Goal: Transaction & Acquisition: Purchase product/service

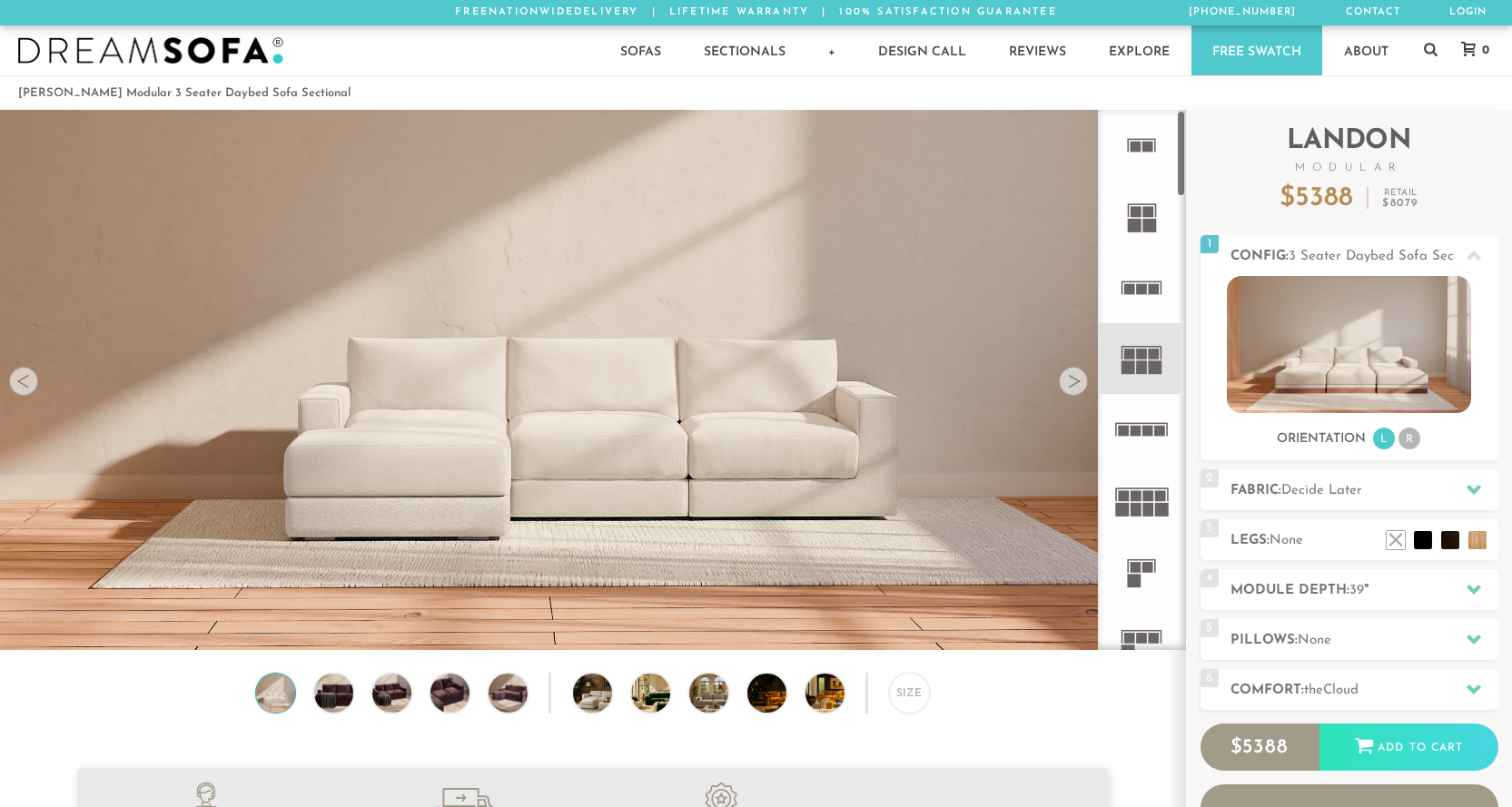
click at [1144, 358] on rect at bounding box center [1142, 354] width 11 height 11
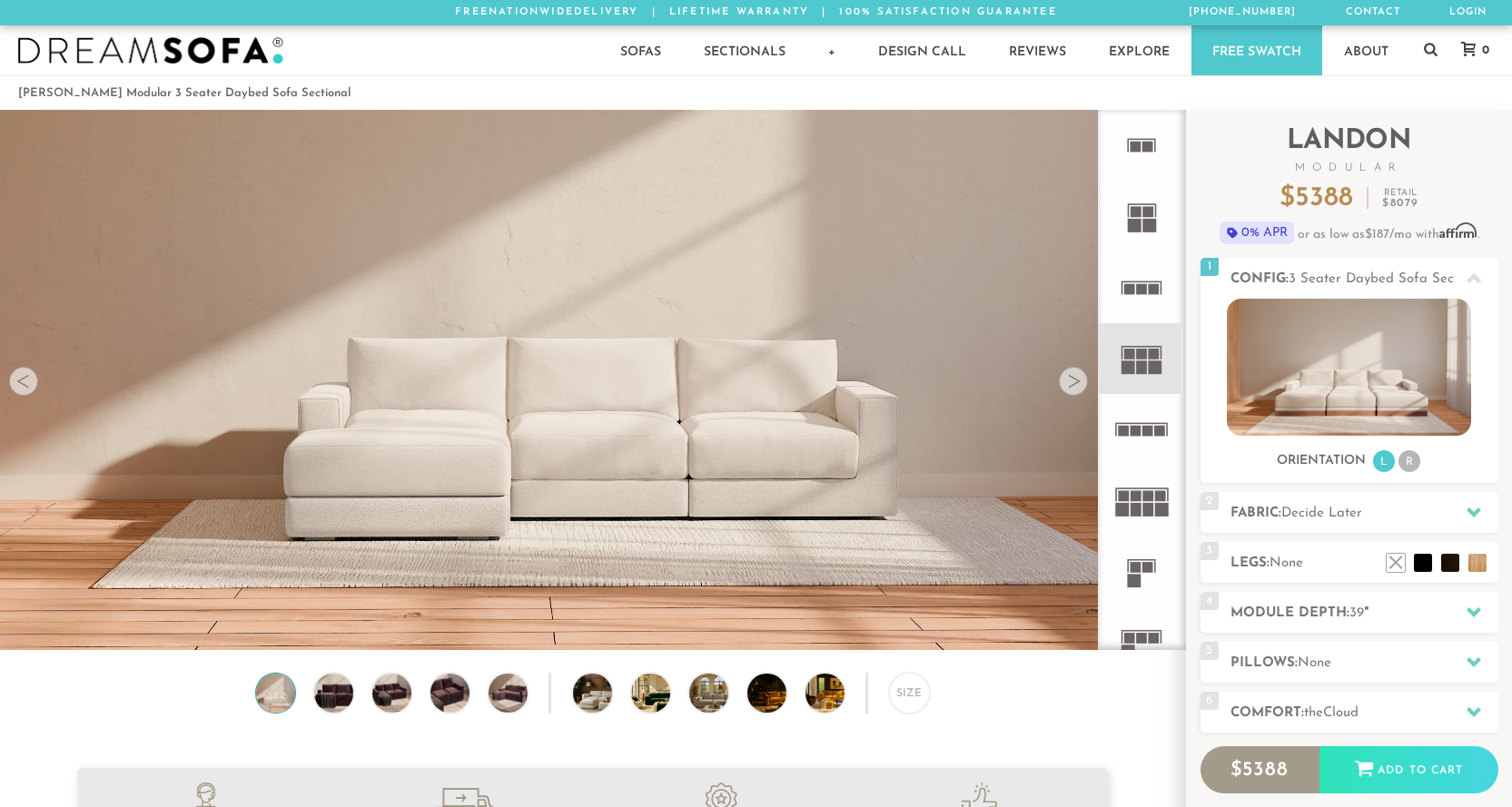
scroll to position [20542, 1498]
click at [1078, 378] on div at bounding box center [1073, 381] width 29 height 29
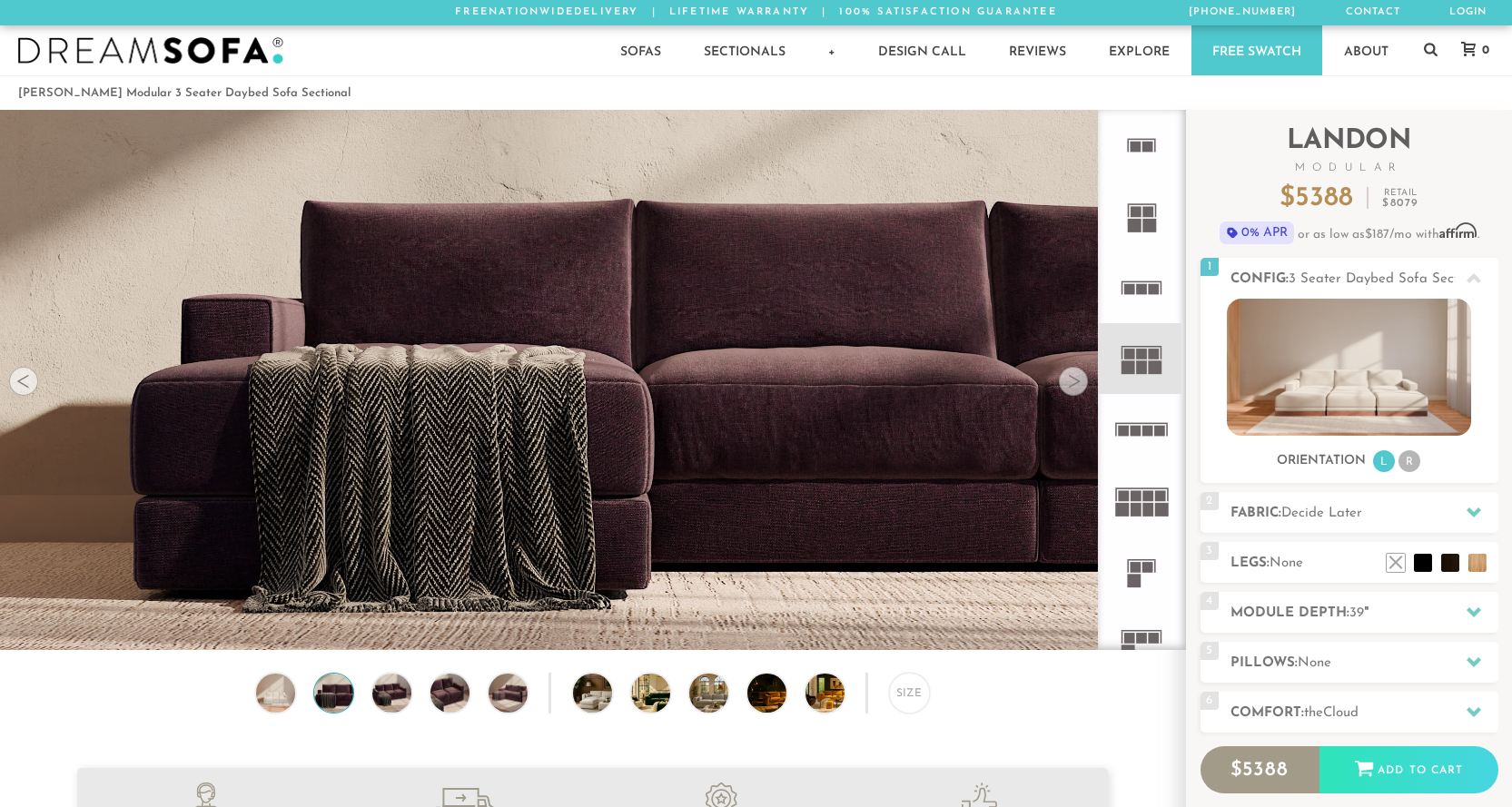
click at [1078, 378] on div at bounding box center [1073, 381] width 29 height 29
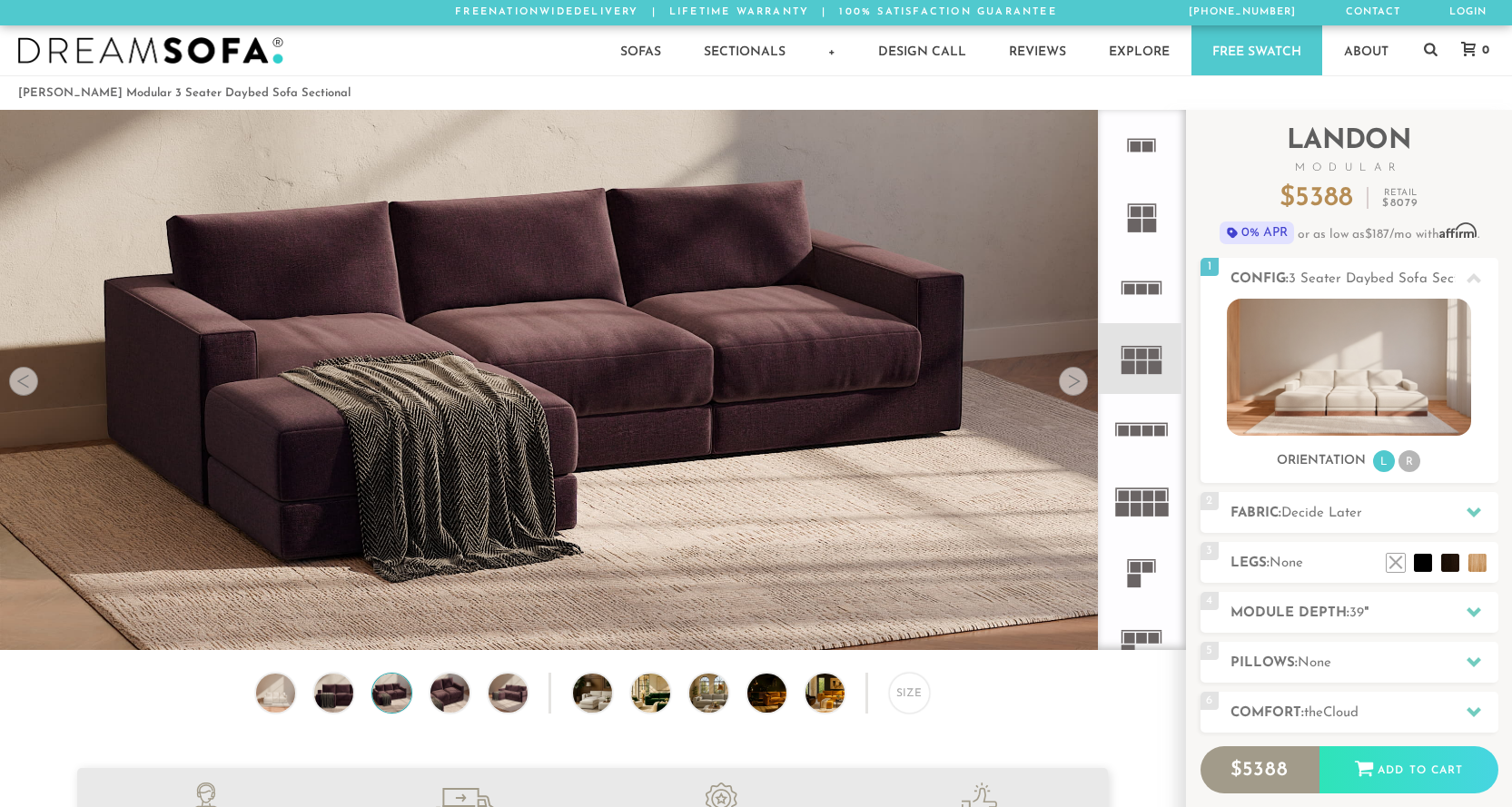
click at [1078, 378] on div at bounding box center [1073, 381] width 29 height 29
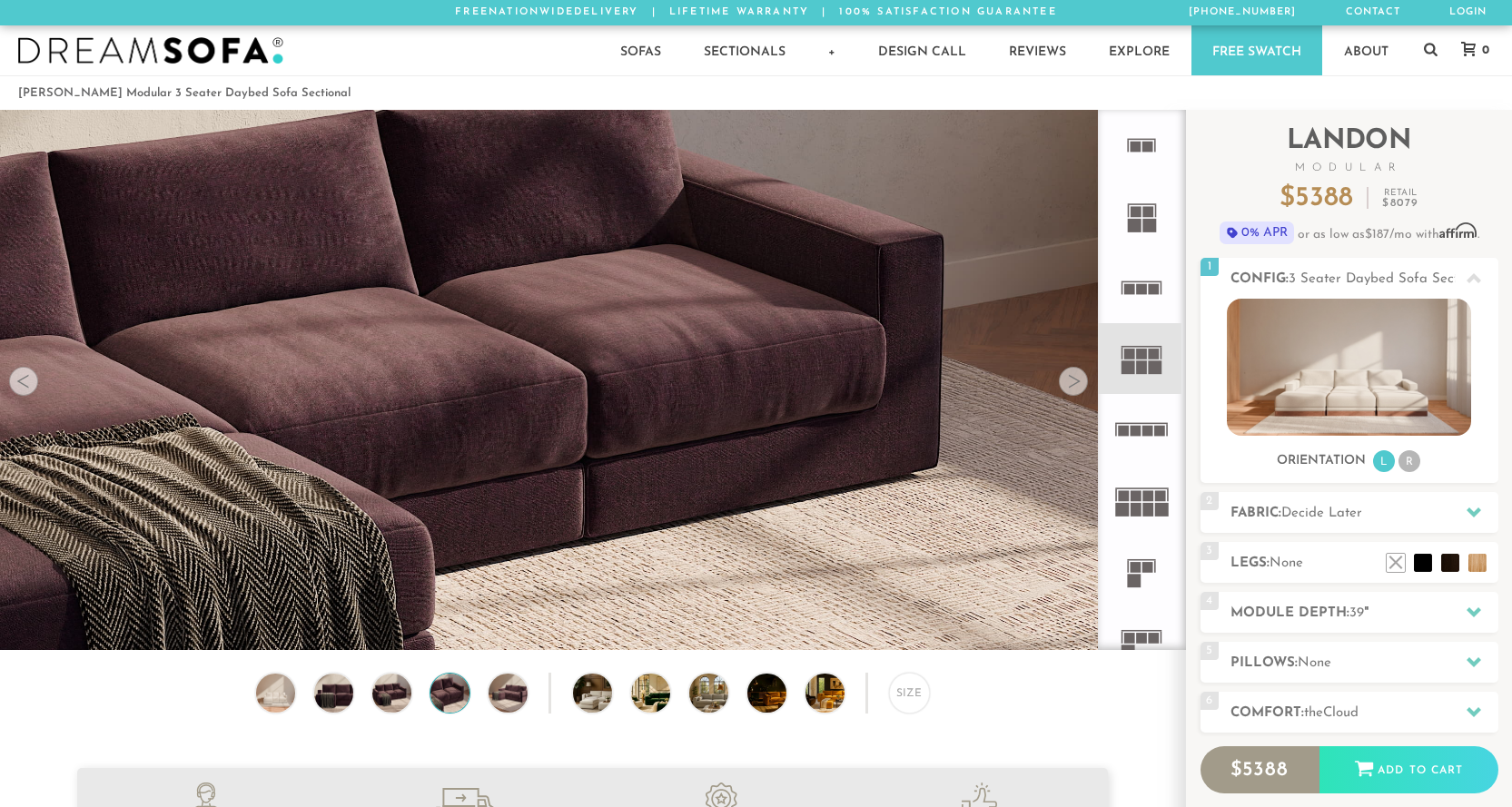
click at [1078, 378] on div at bounding box center [1073, 381] width 29 height 29
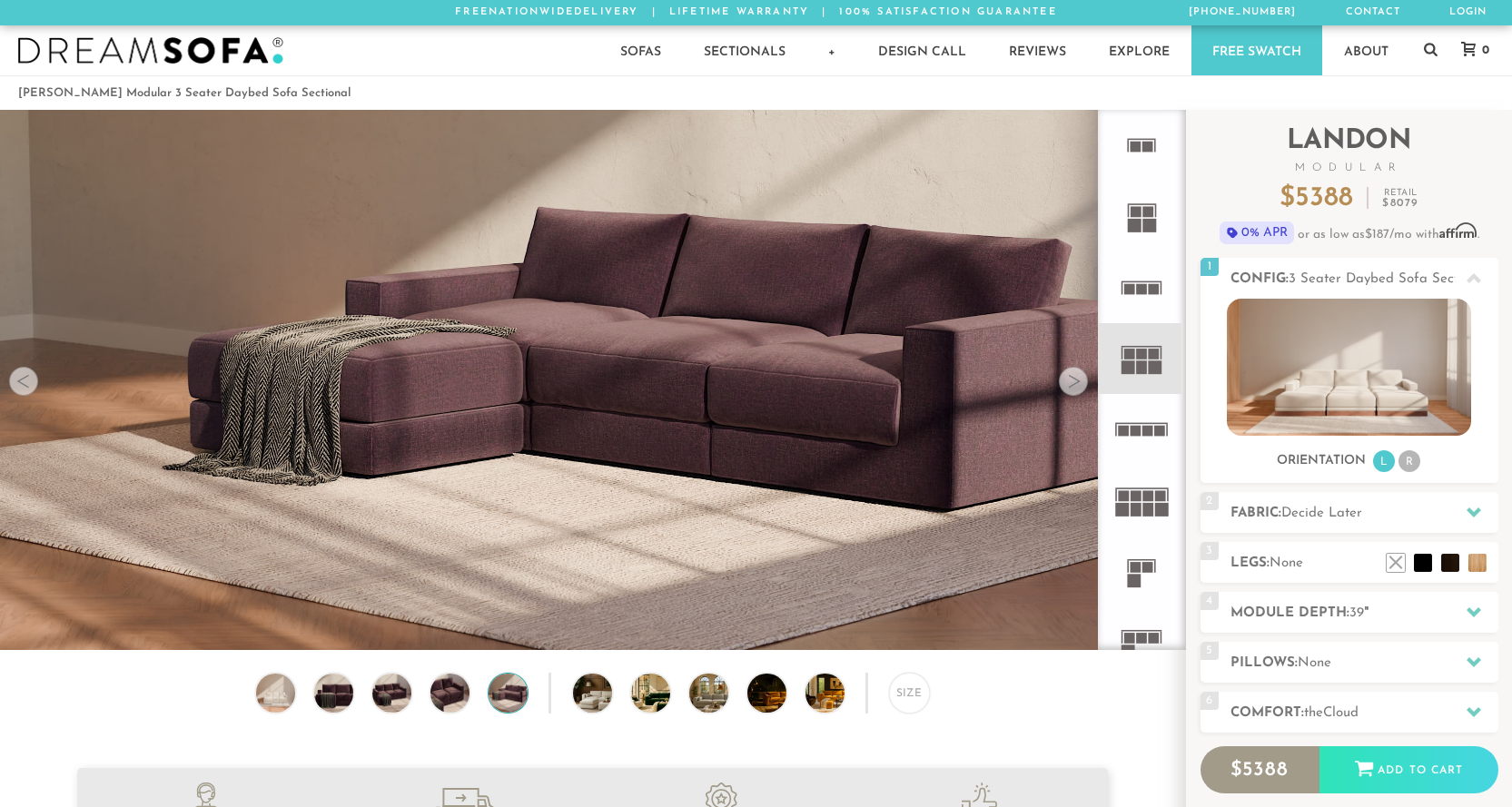
click at [1078, 378] on div at bounding box center [1073, 381] width 29 height 29
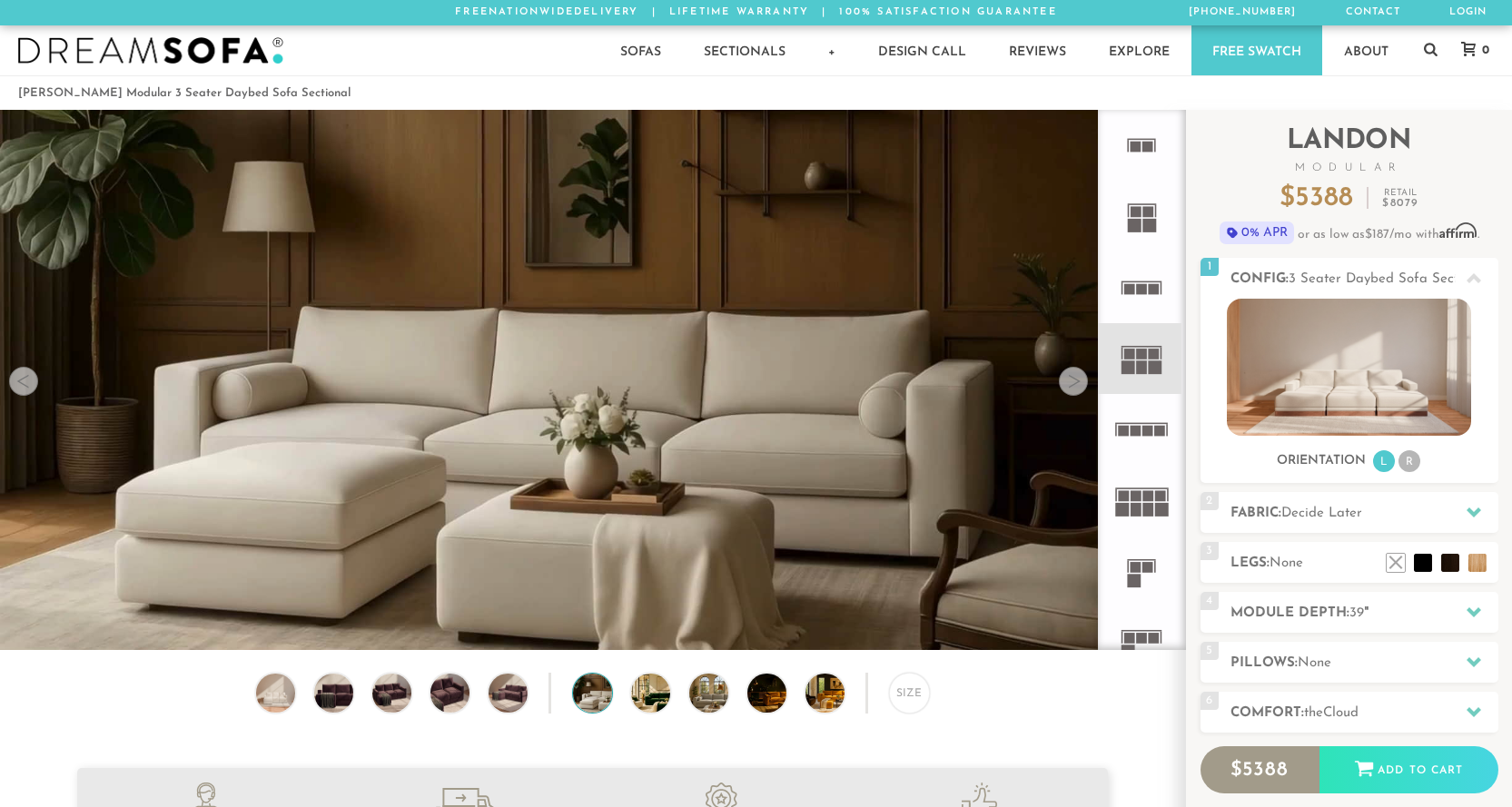
click at [1078, 378] on div at bounding box center [1073, 381] width 29 height 29
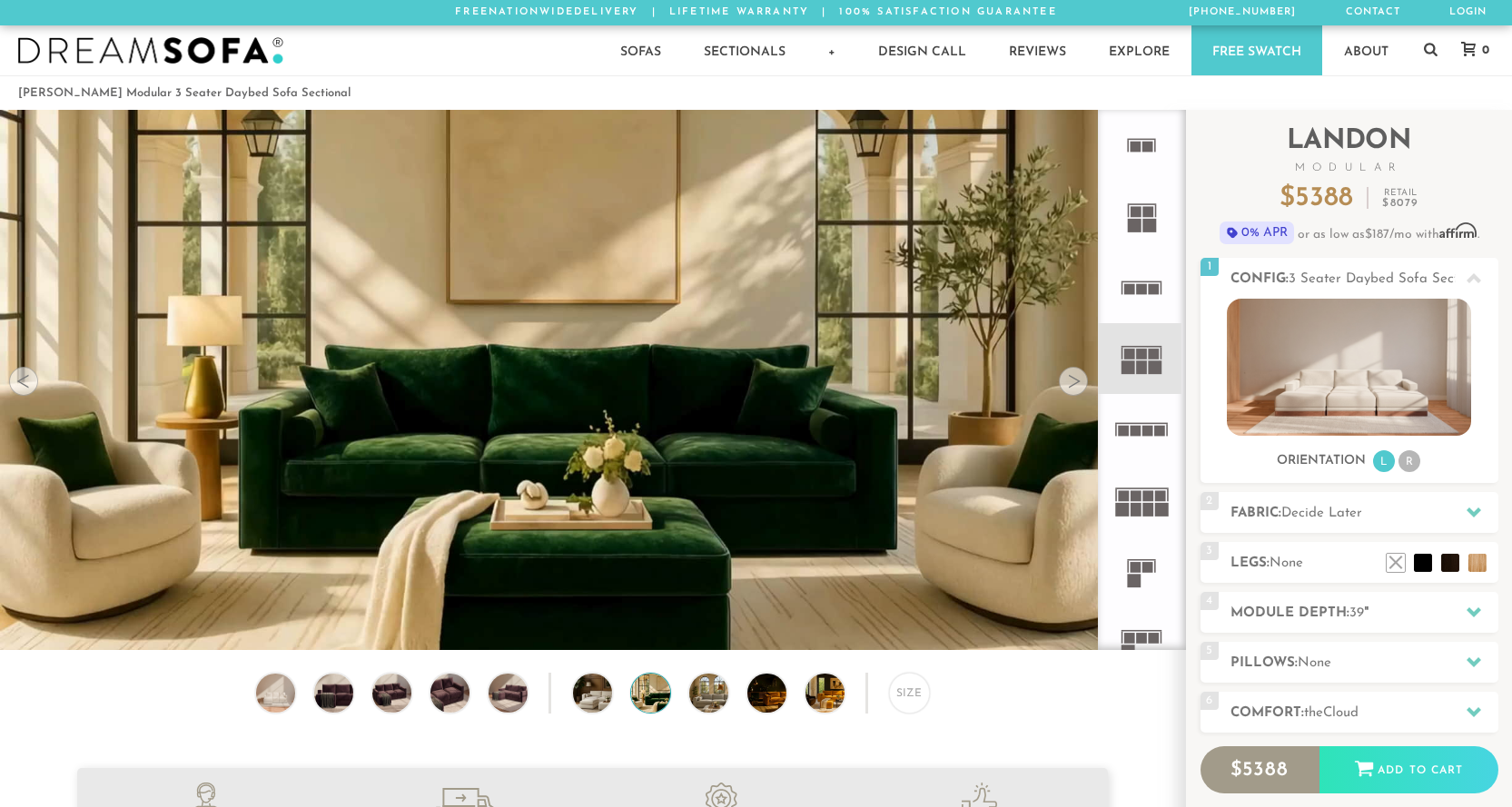
click at [1078, 378] on div at bounding box center [1073, 381] width 29 height 29
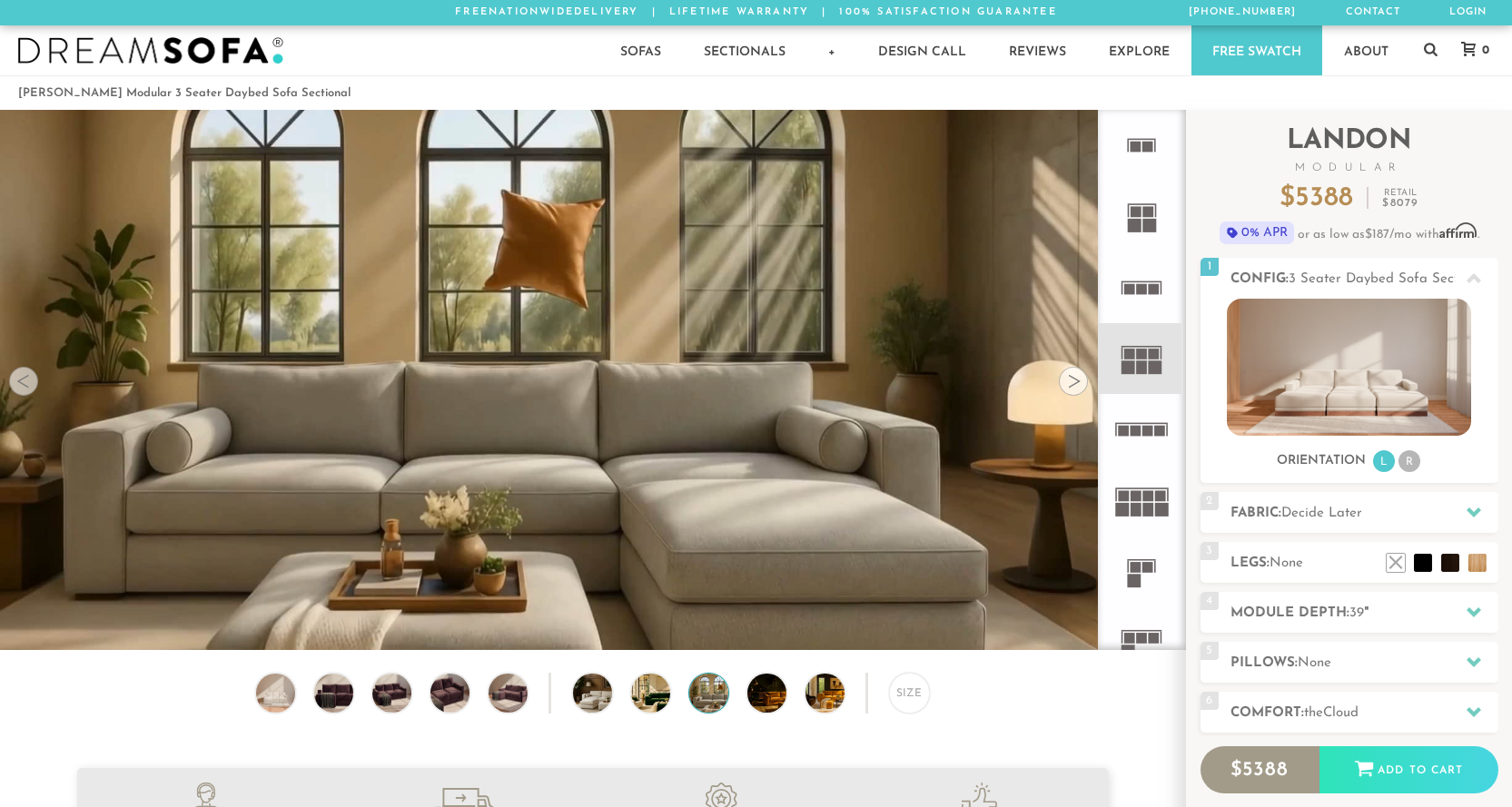
click at [1078, 378] on div at bounding box center [1073, 381] width 29 height 29
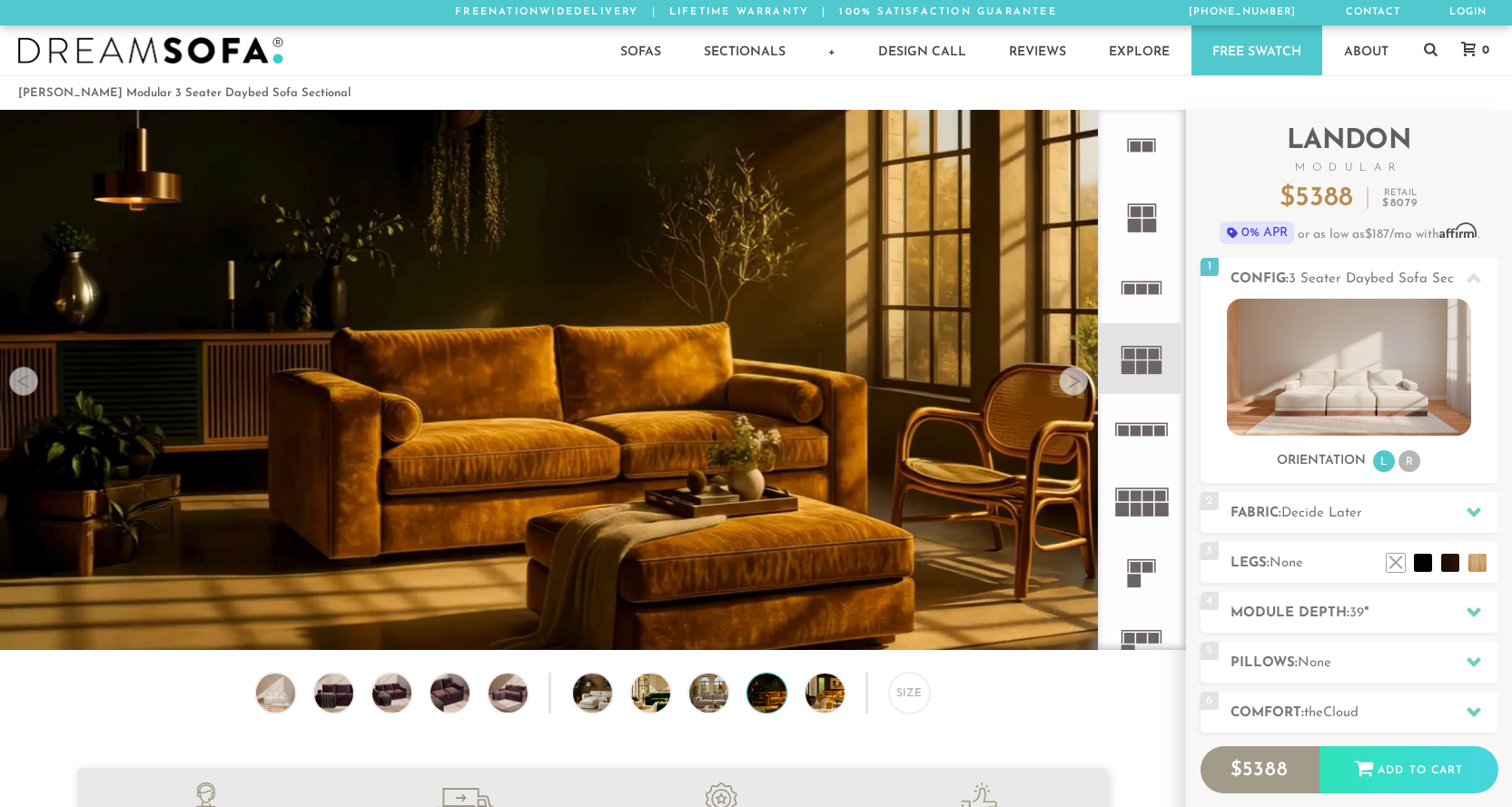
click at [1078, 378] on div at bounding box center [1073, 381] width 29 height 29
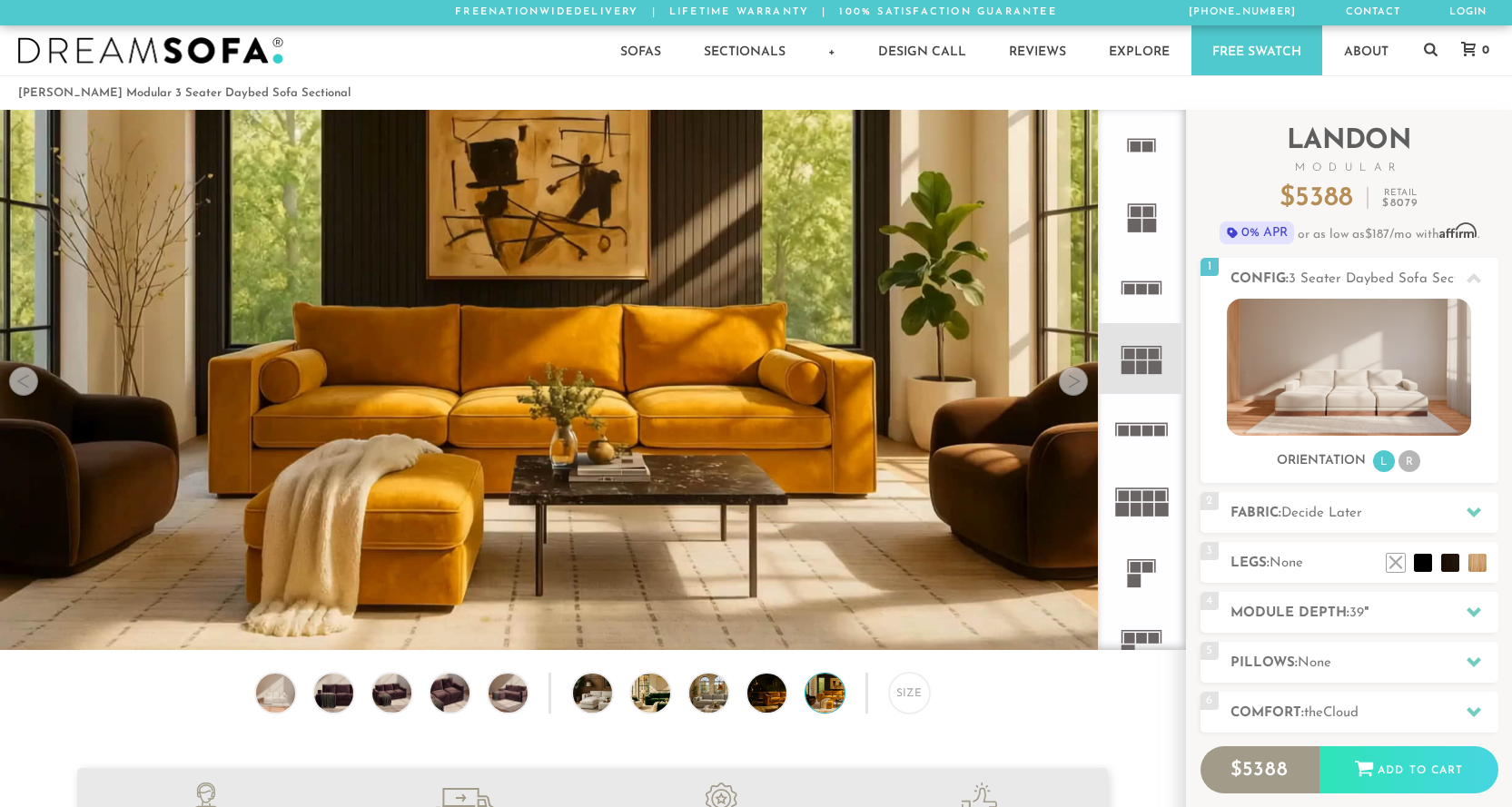
click at [1078, 378] on div at bounding box center [1073, 381] width 29 height 29
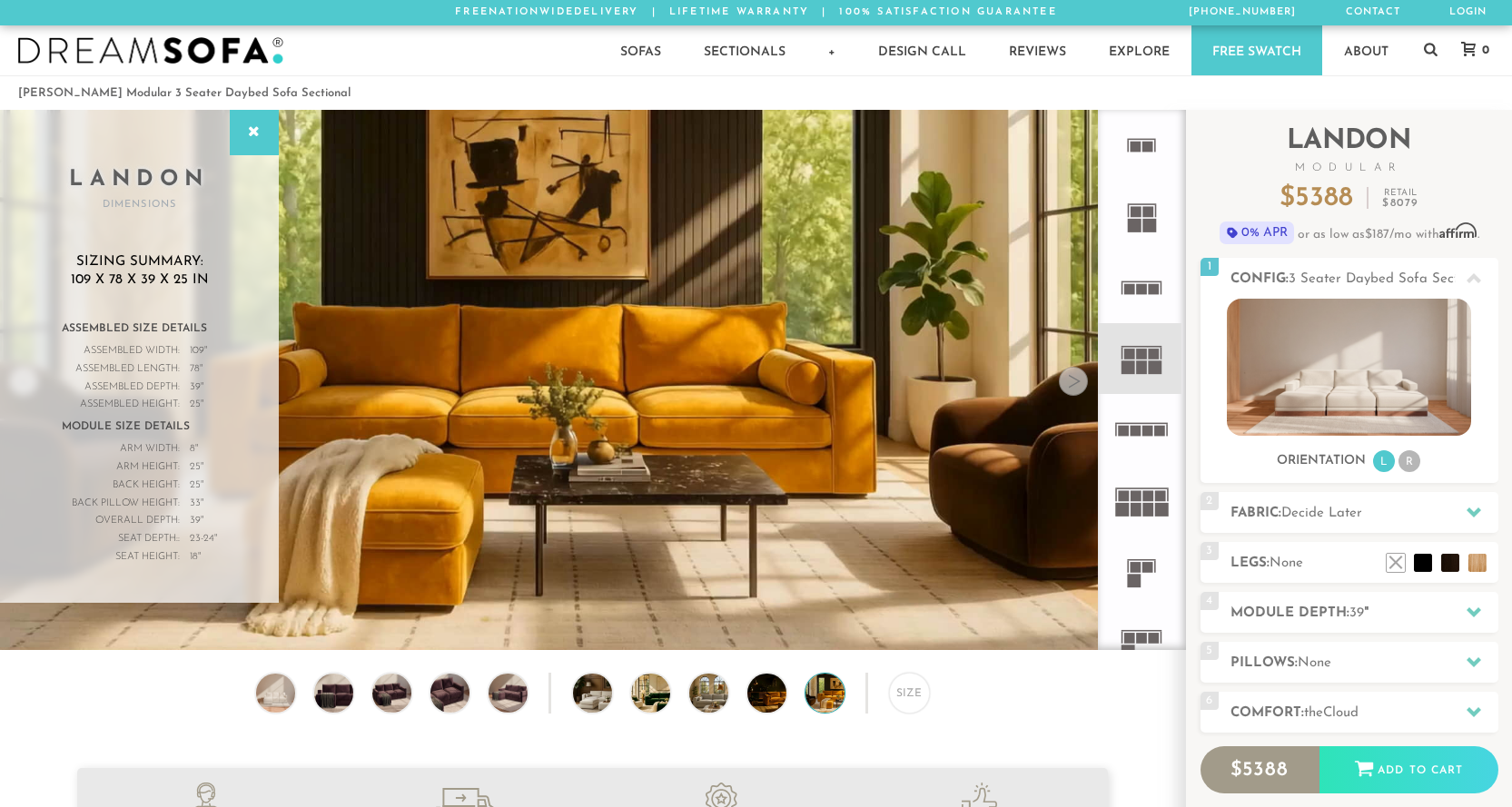
click at [1078, 378] on div at bounding box center [1073, 381] width 29 height 29
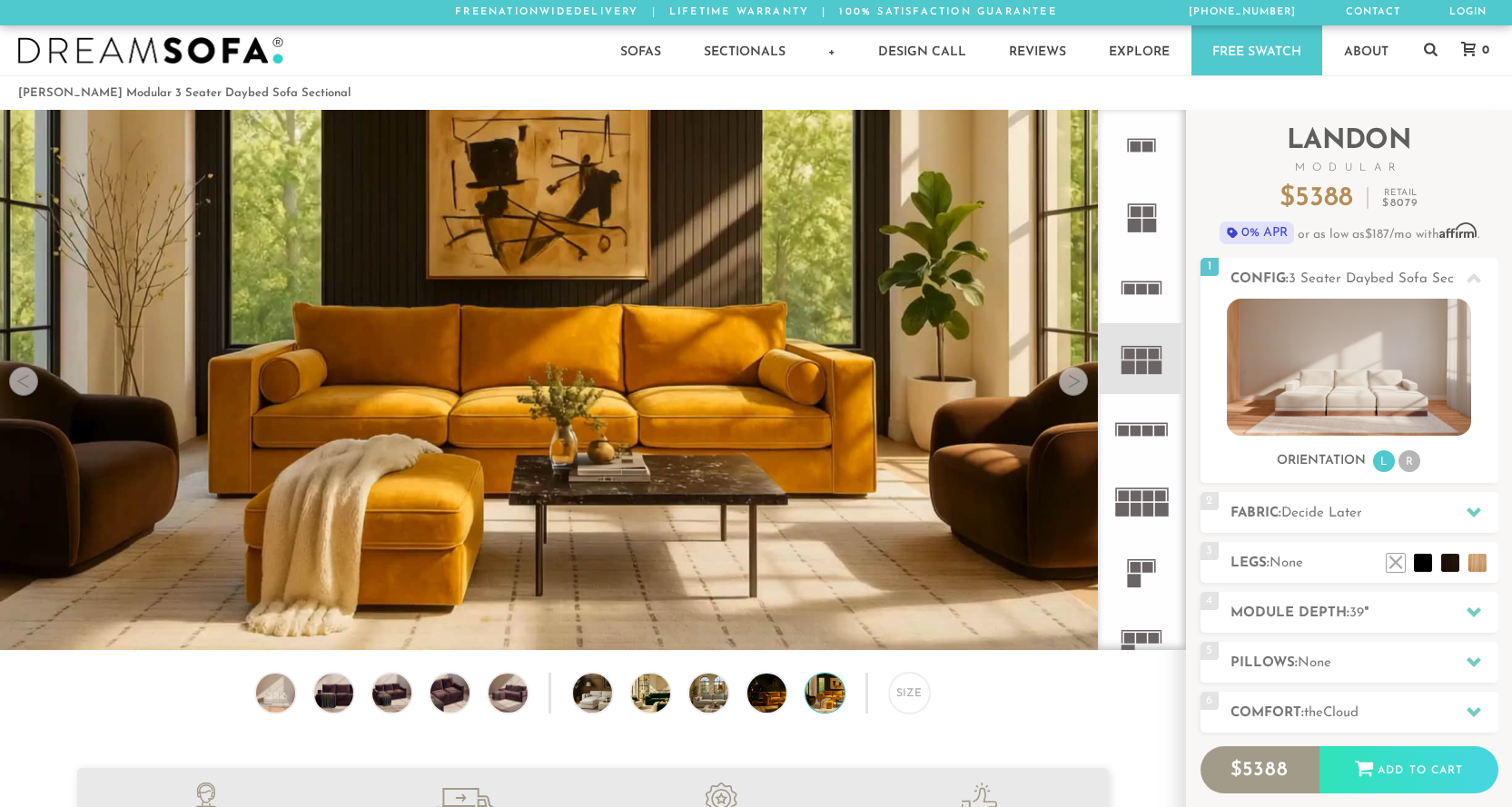
click at [1078, 378] on div at bounding box center [1073, 381] width 29 height 29
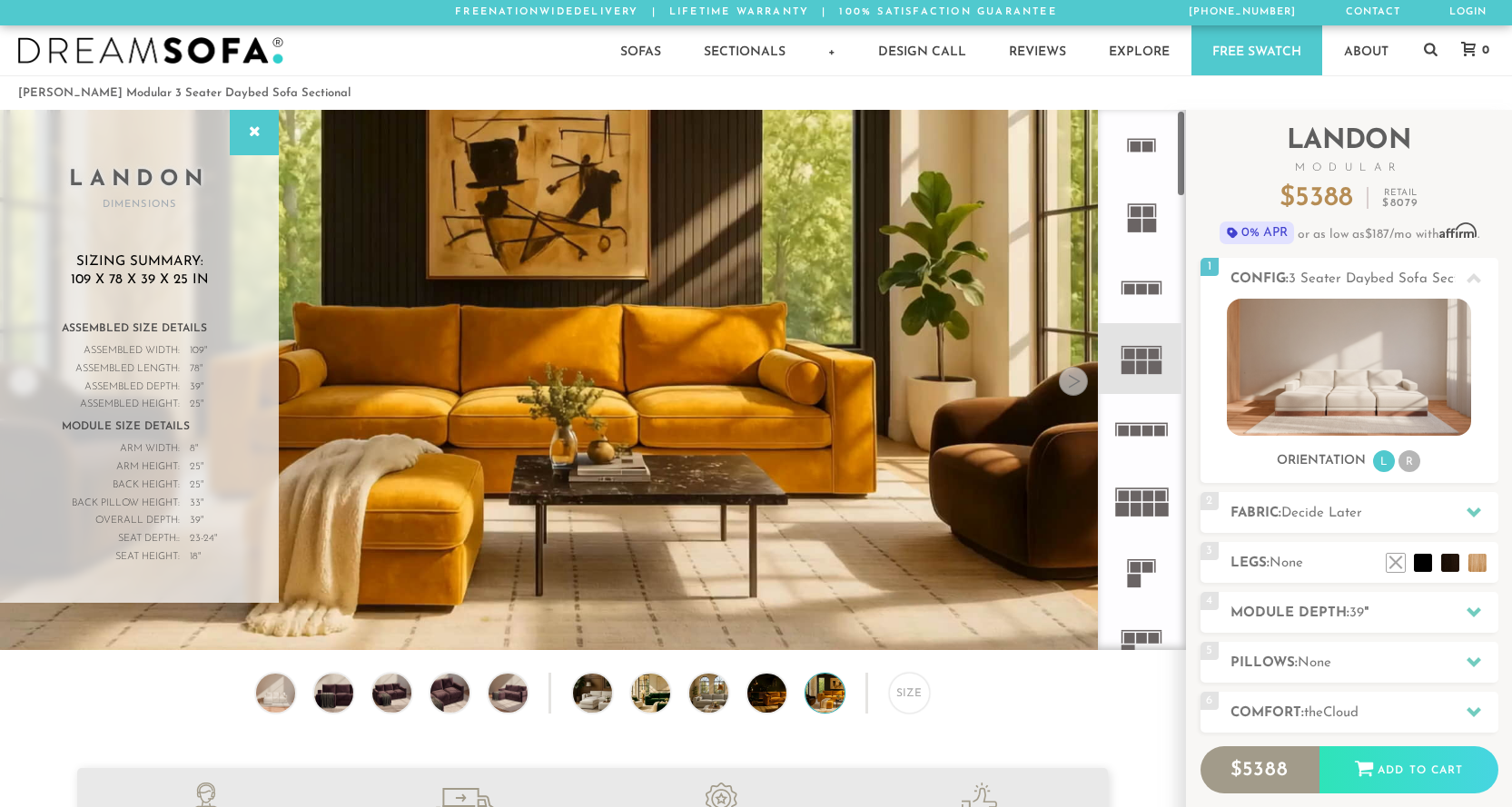
click at [1129, 213] on icon at bounding box center [1141, 216] width 71 height 71
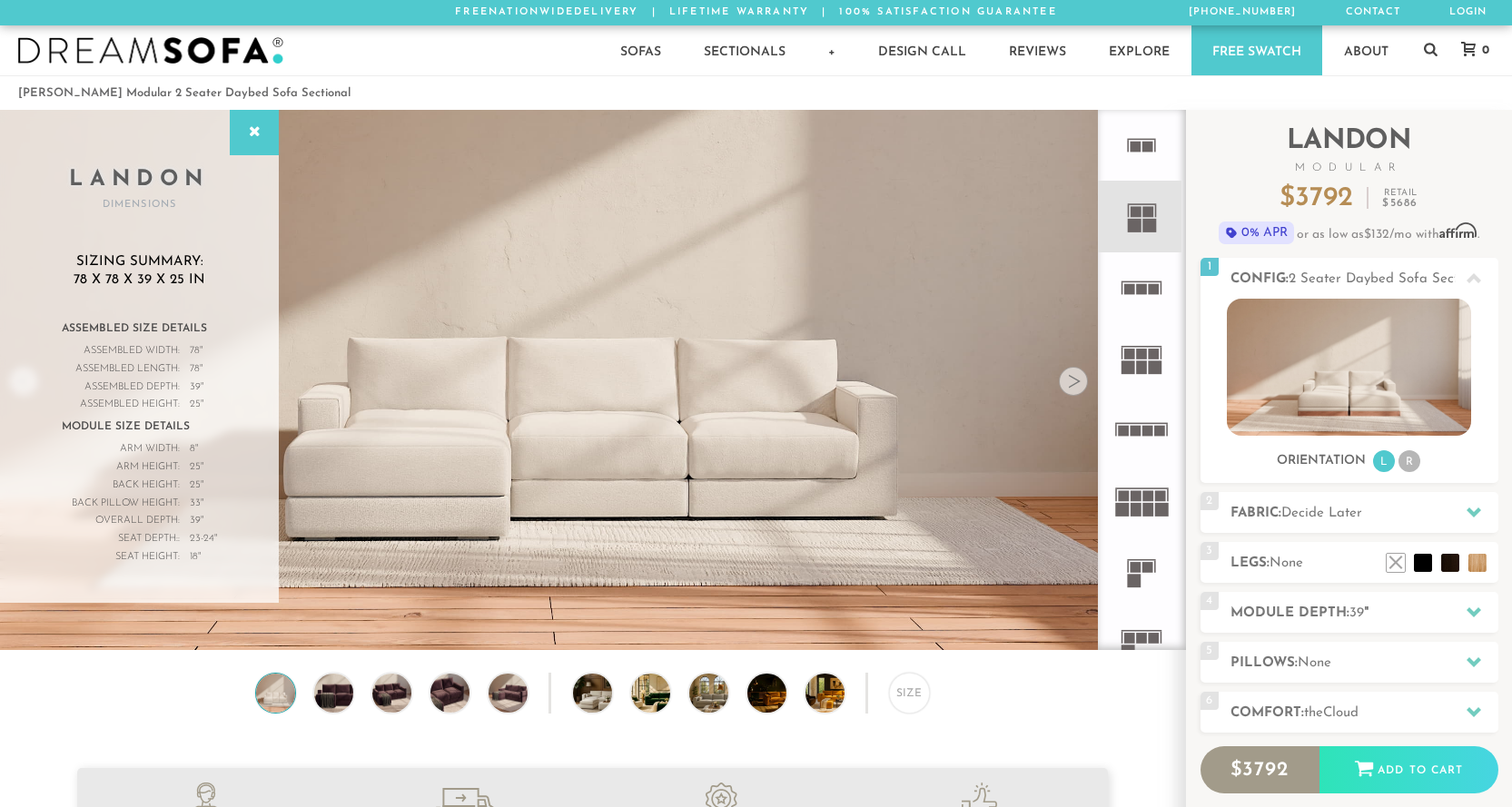
click at [1138, 359] on icon at bounding box center [1141, 358] width 71 height 71
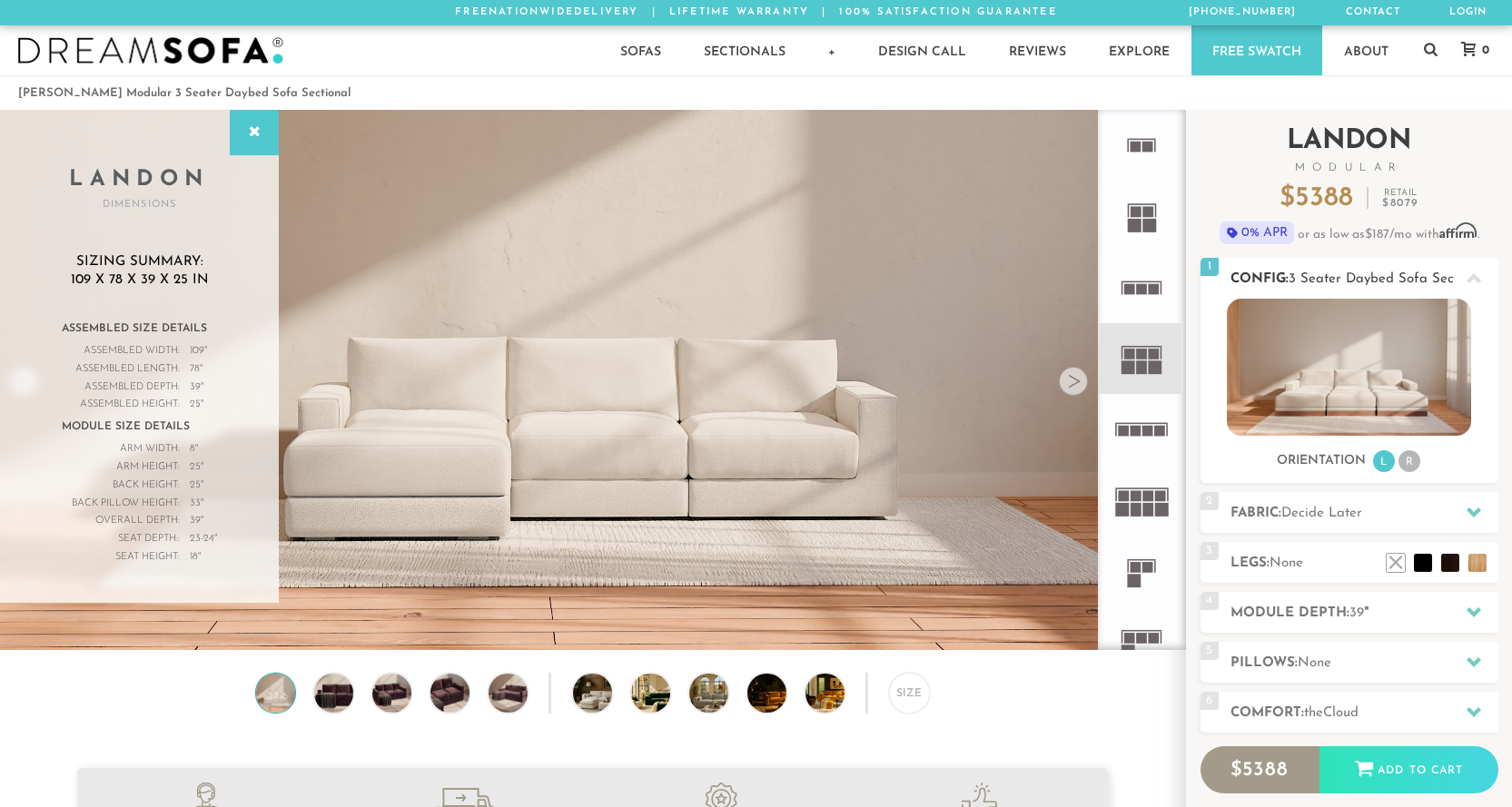
click at [1347, 397] on img at bounding box center [1349, 368] width 244 height 137
click at [332, 704] on img at bounding box center [333, 692] width 46 height 38
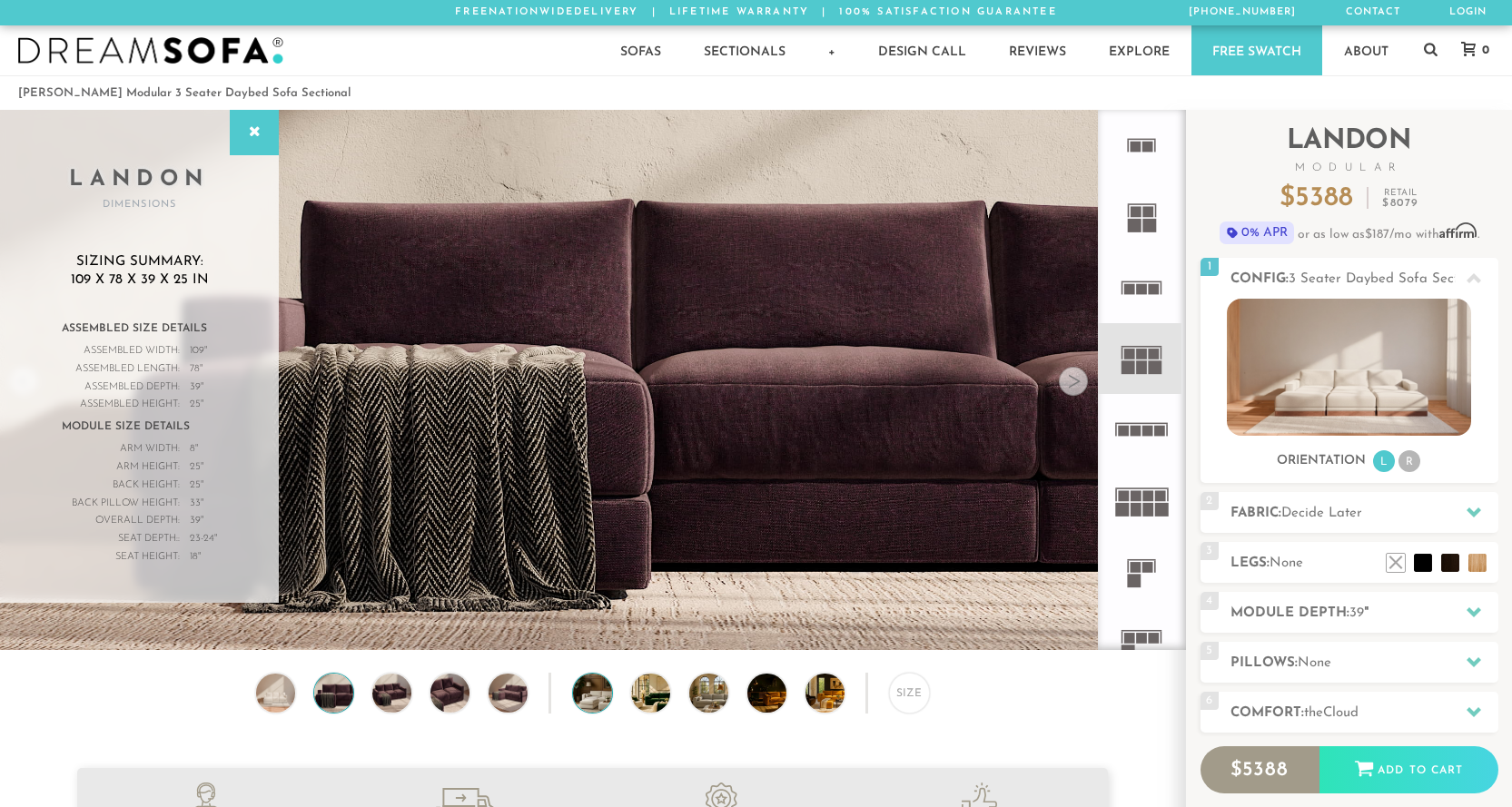
click at [593, 700] on img at bounding box center [606, 692] width 68 height 38
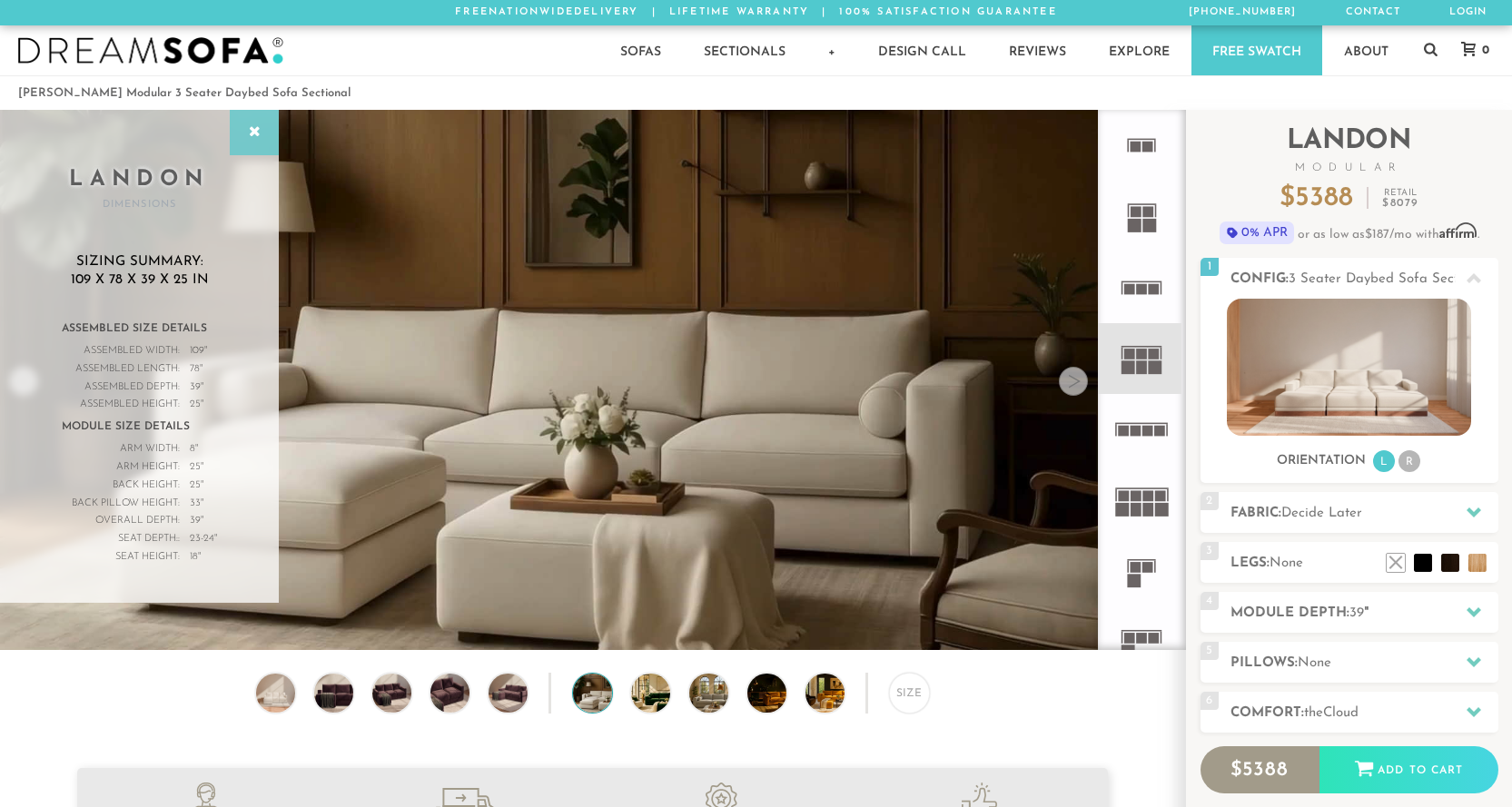
click at [240, 130] on div at bounding box center [254, 132] width 49 height 46
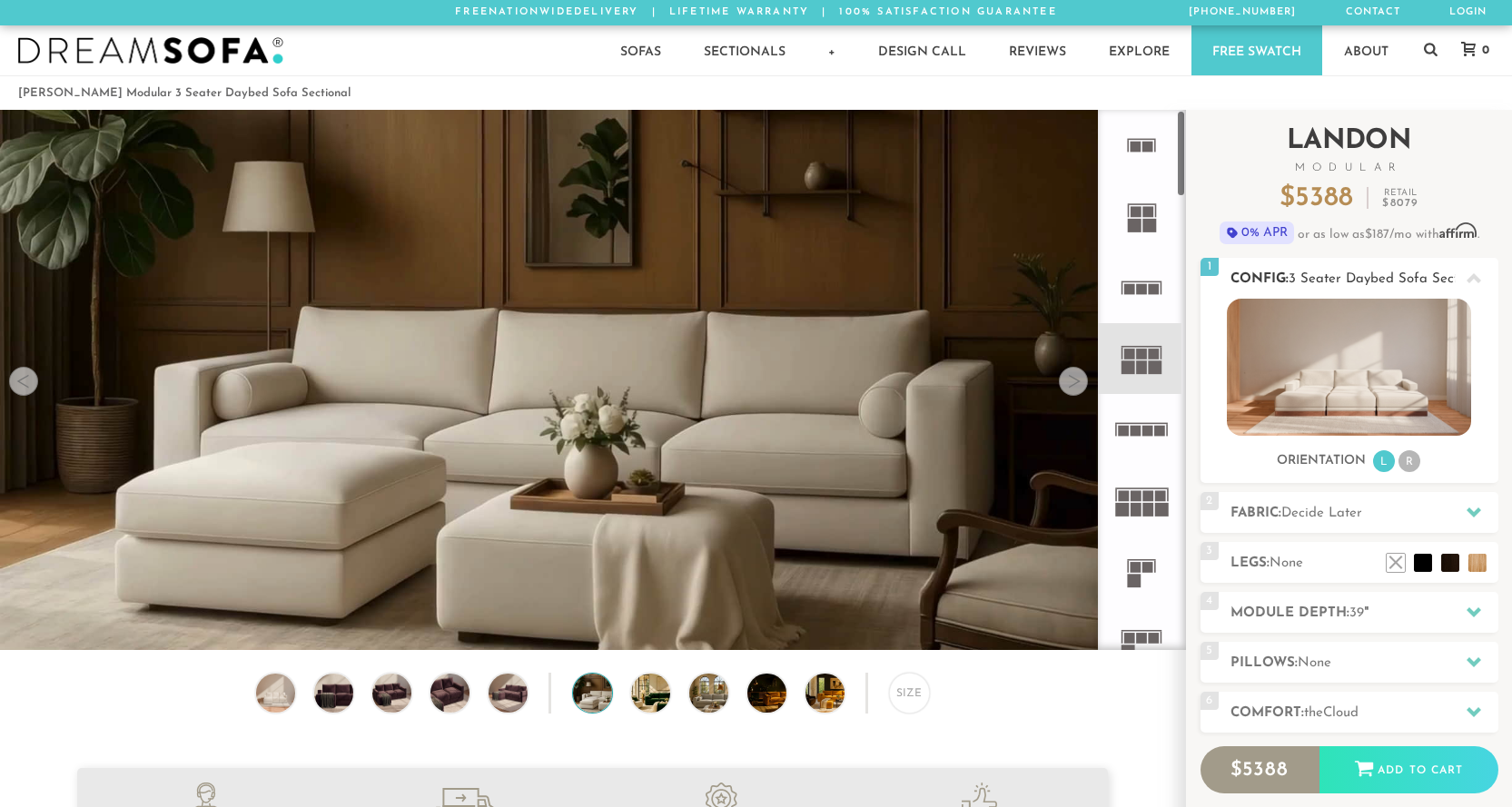
click at [1336, 393] on img at bounding box center [1349, 368] width 244 height 137
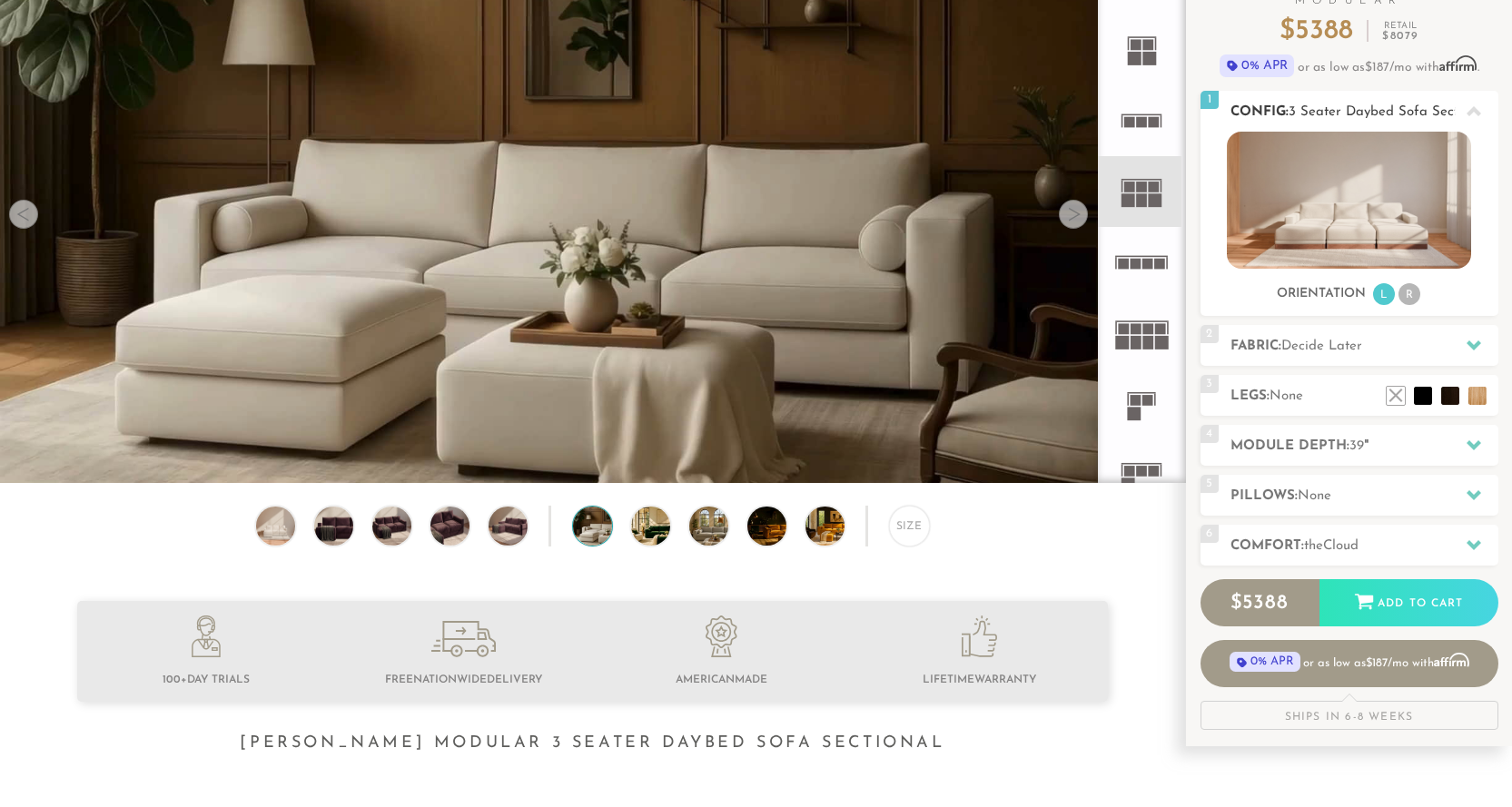
scroll to position [182, 0]
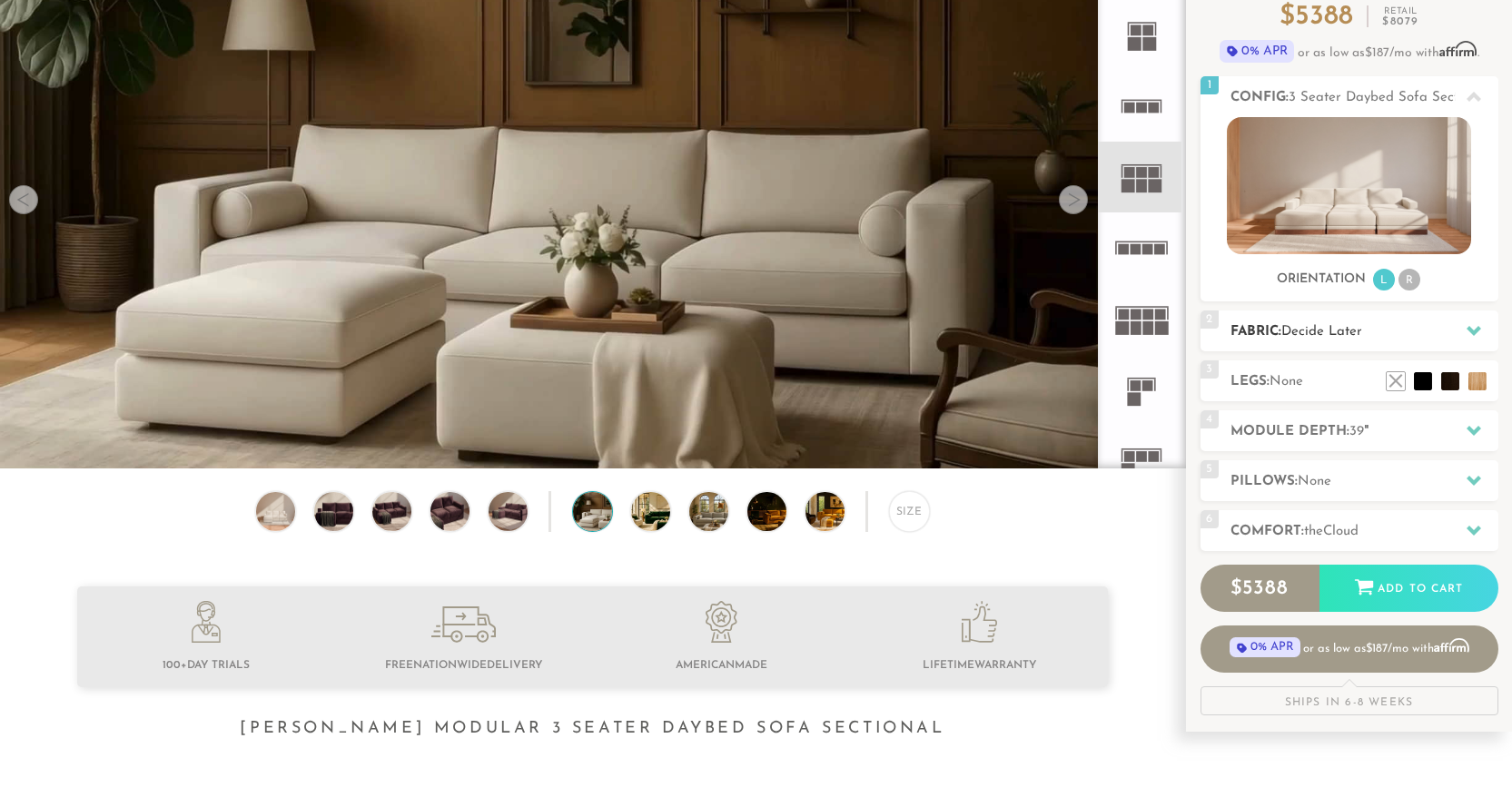
click at [1470, 333] on icon at bounding box center [1474, 331] width 15 height 10
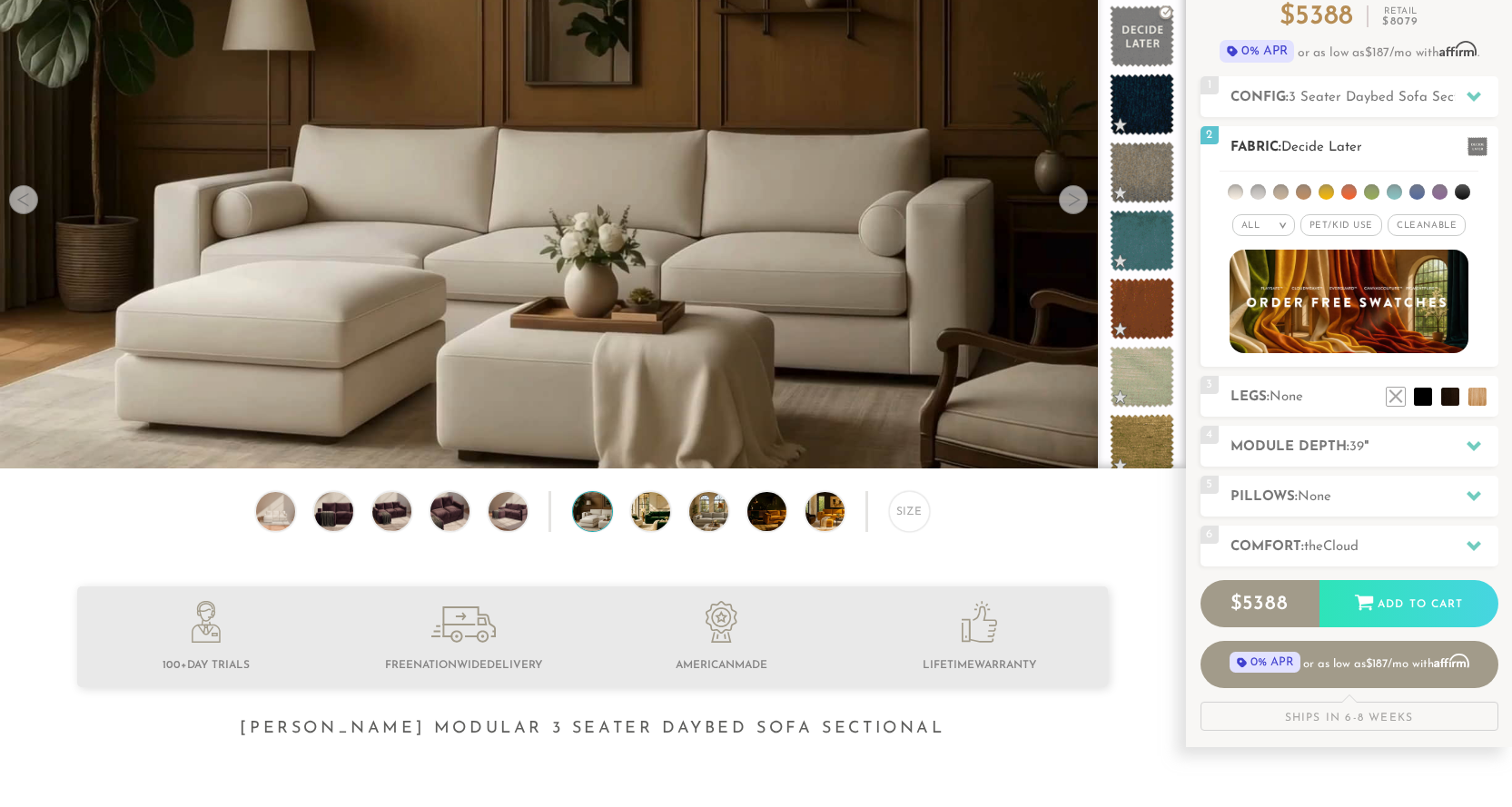
click at [1302, 189] on li at bounding box center [1303, 191] width 16 height 16
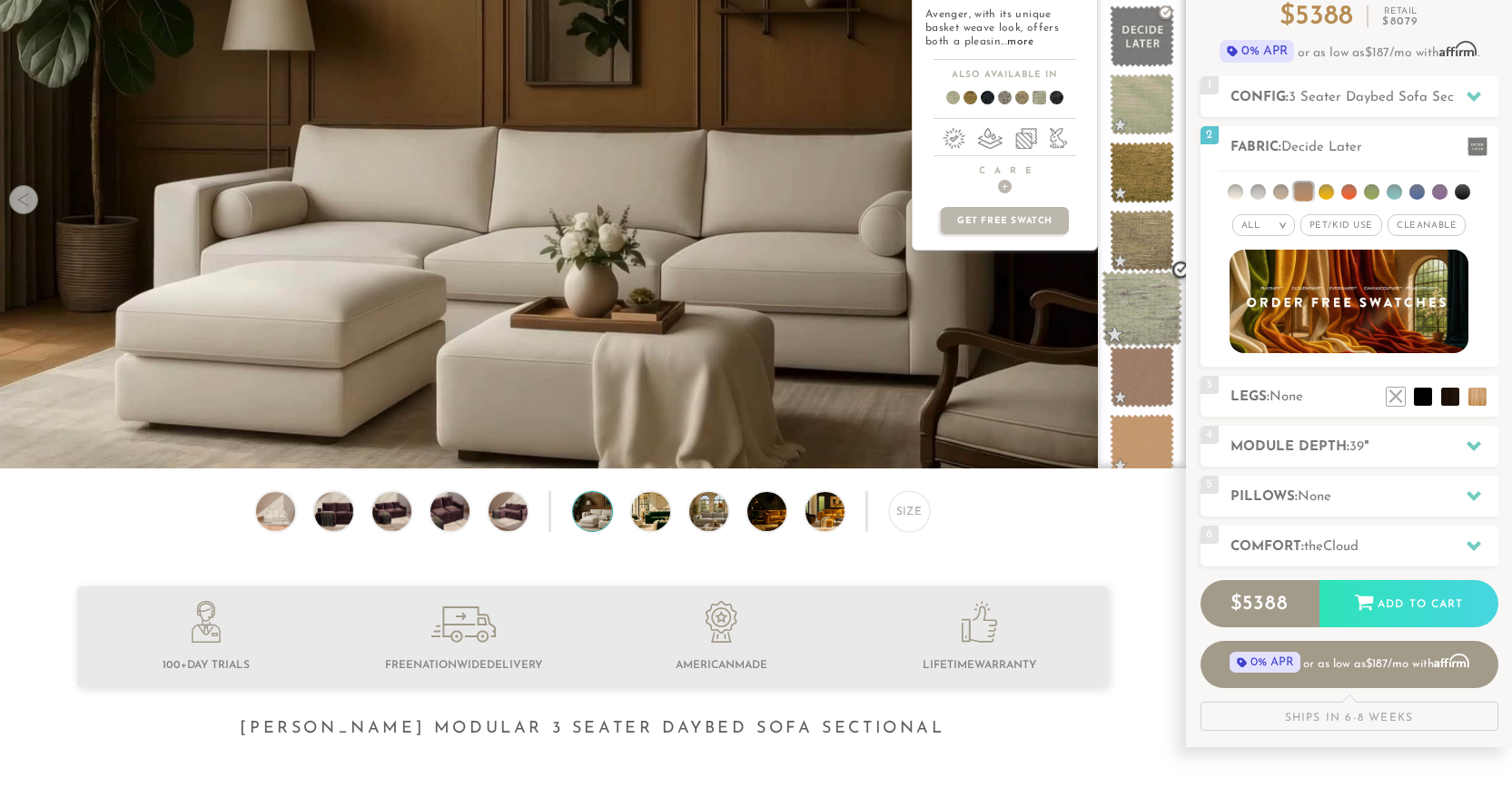
click at [1144, 308] on span at bounding box center [1141, 308] width 81 height 77
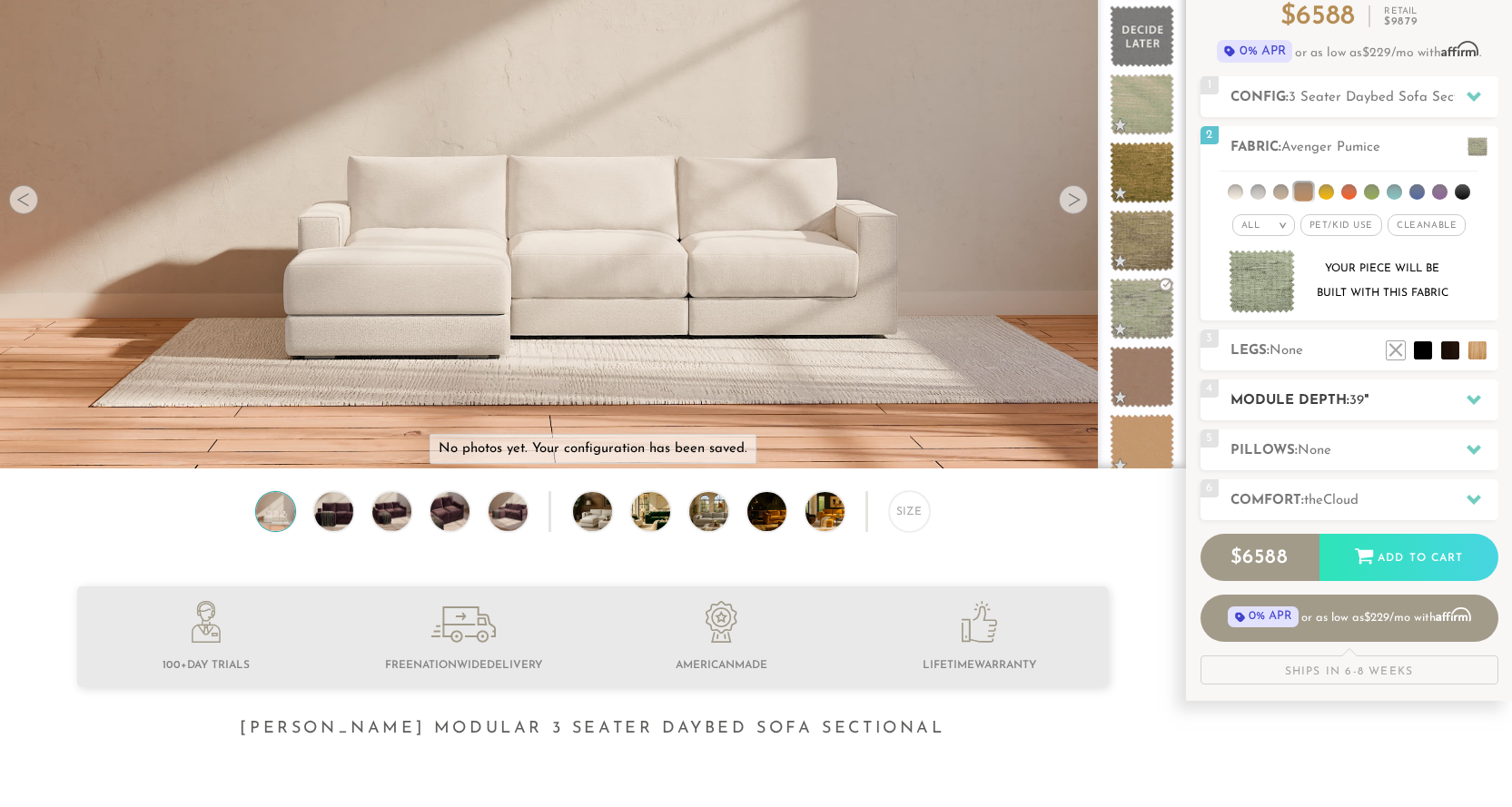
click at [1481, 395] on div at bounding box center [1473, 400] width 38 height 37
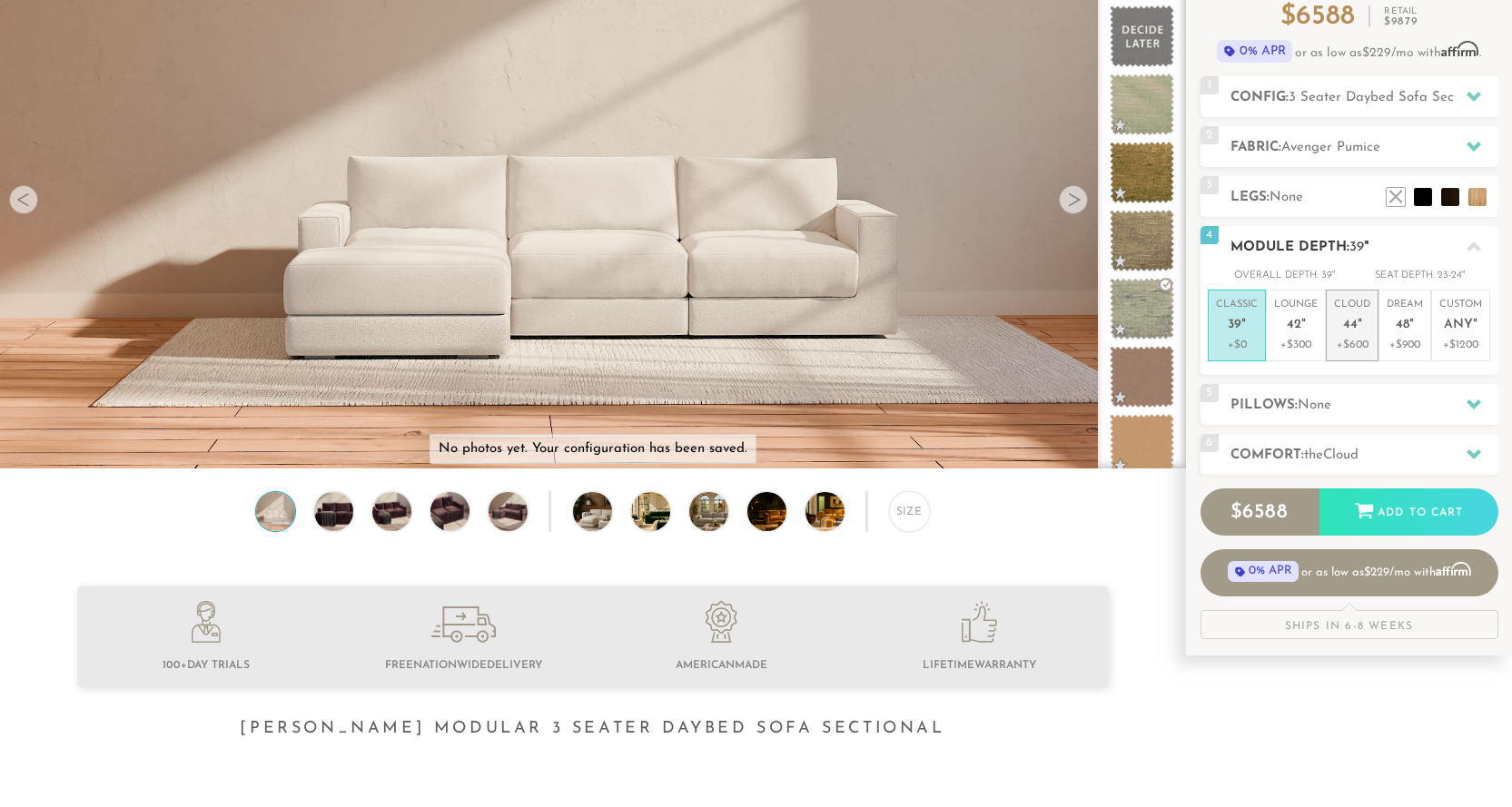
click at [1353, 324] on span "44" at bounding box center [1350, 325] width 15 height 16
click at [1477, 403] on icon at bounding box center [1474, 404] width 15 height 10
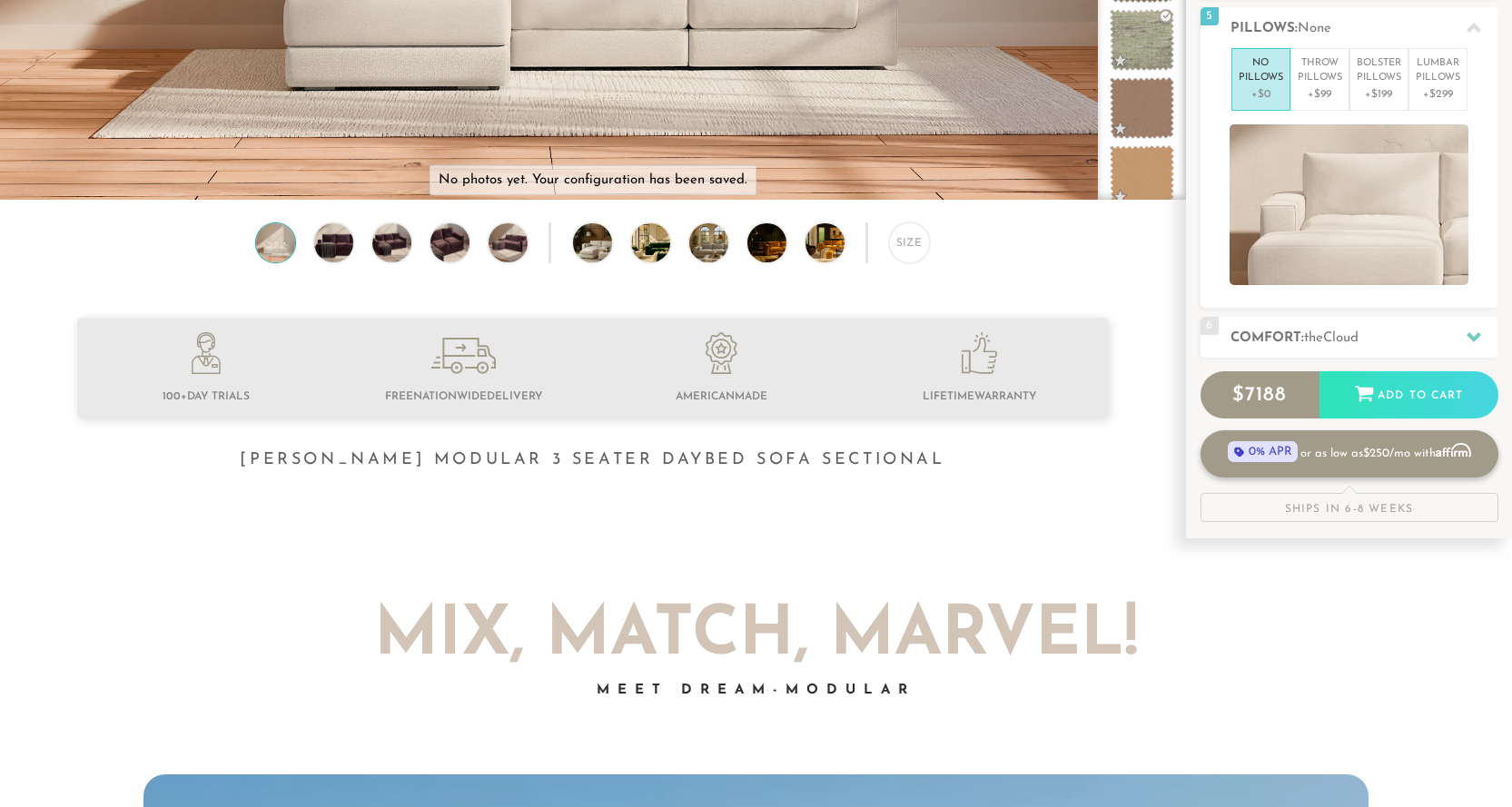
scroll to position [456, 0]
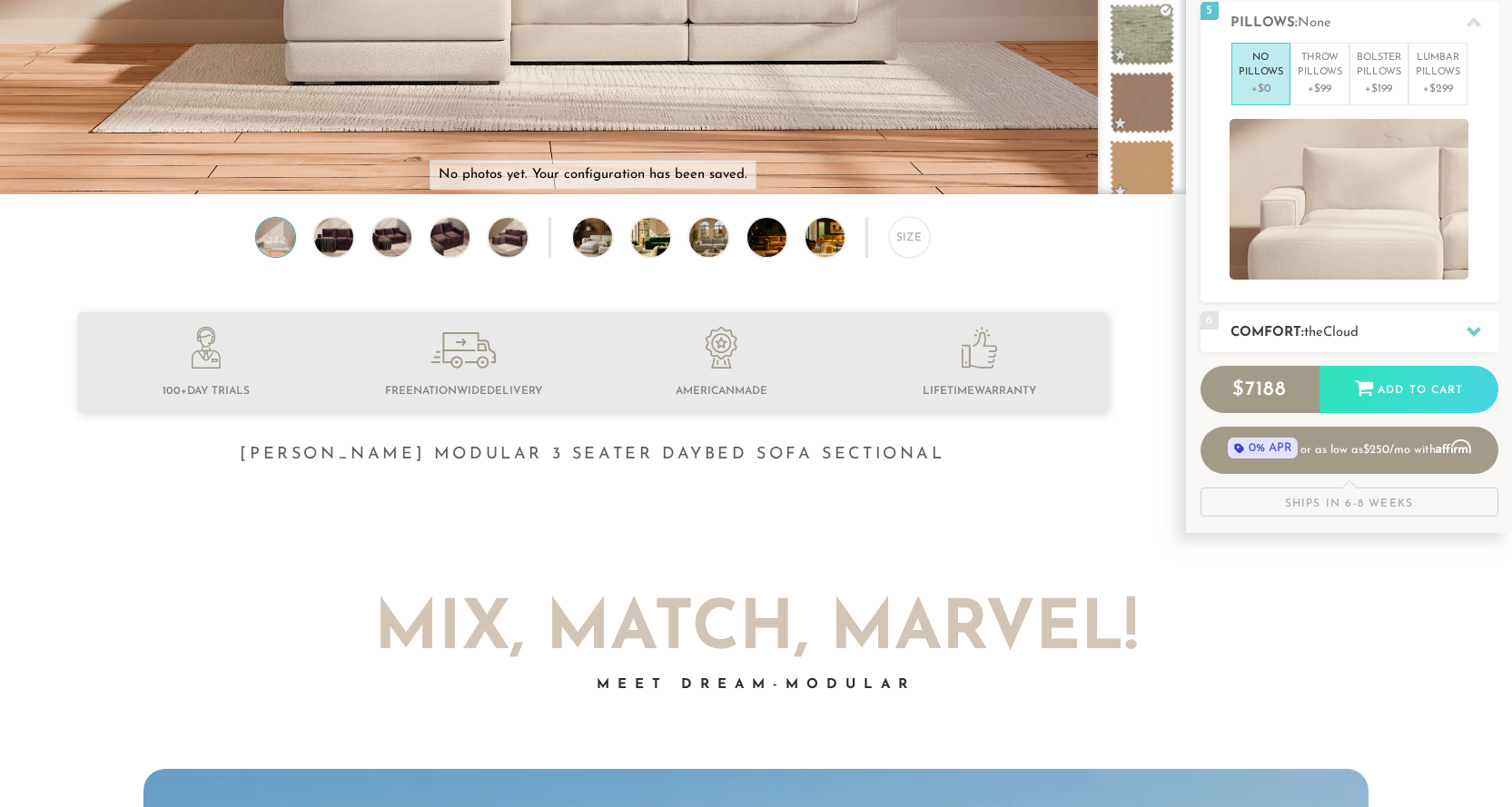
click at [1467, 329] on icon at bounding box center [1474, 332] width 15 height 10
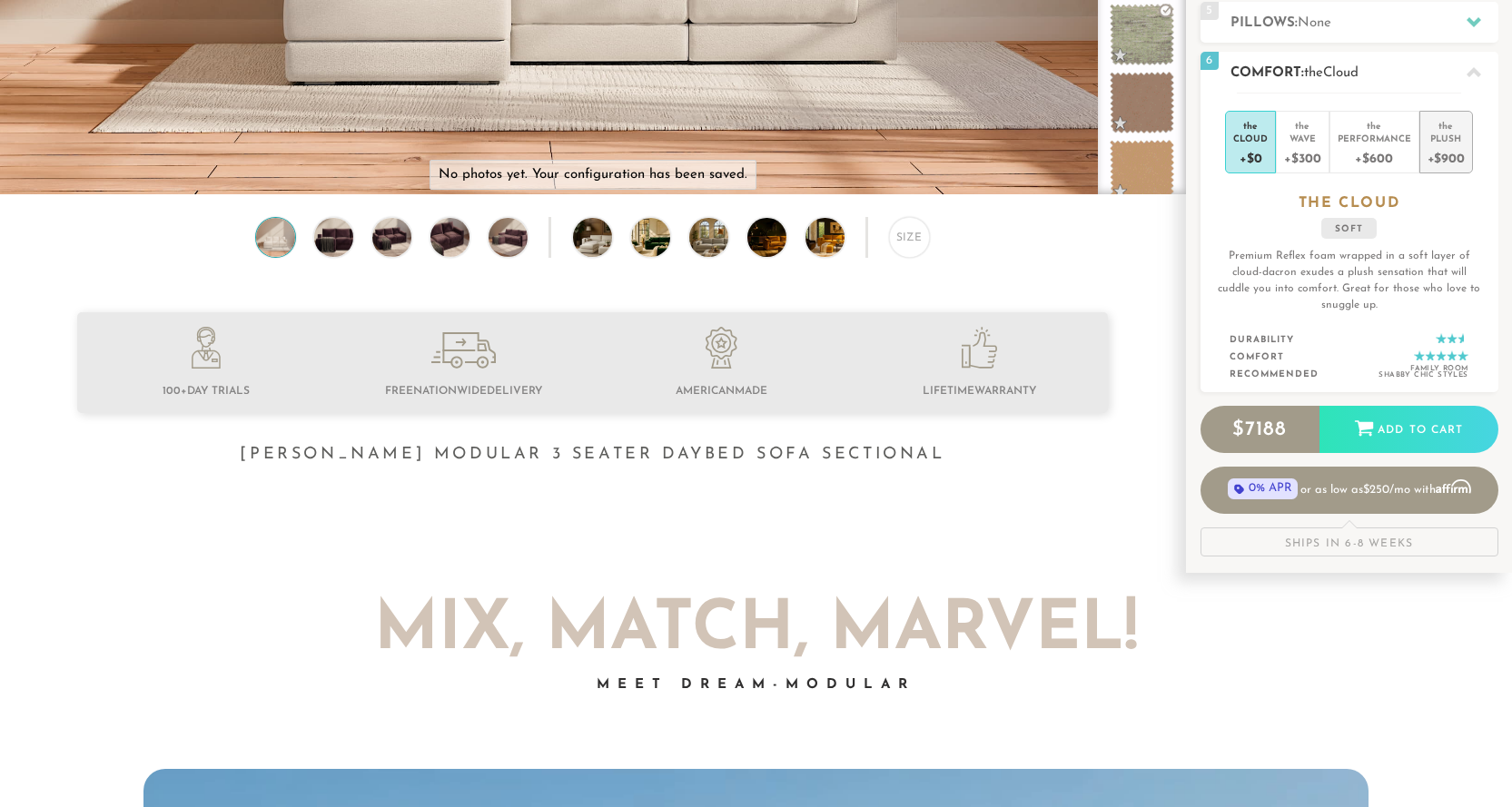
click at [1440, 135] on div "Plush" at bounding box center [1446, 138] width 37 height 13
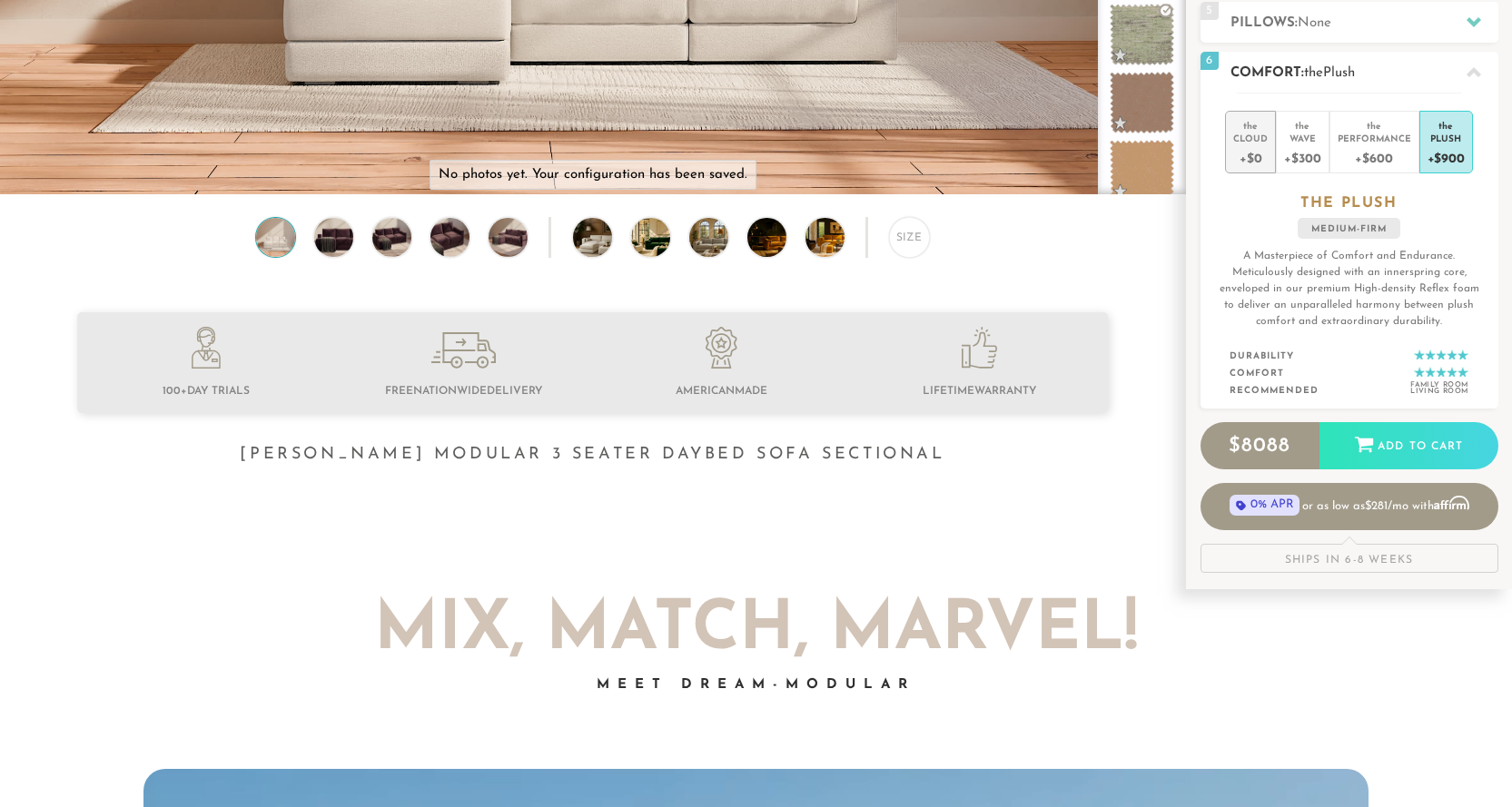
click at [1249, 130] on div "the" at bounding box center [1250, 123] width 34 height 19
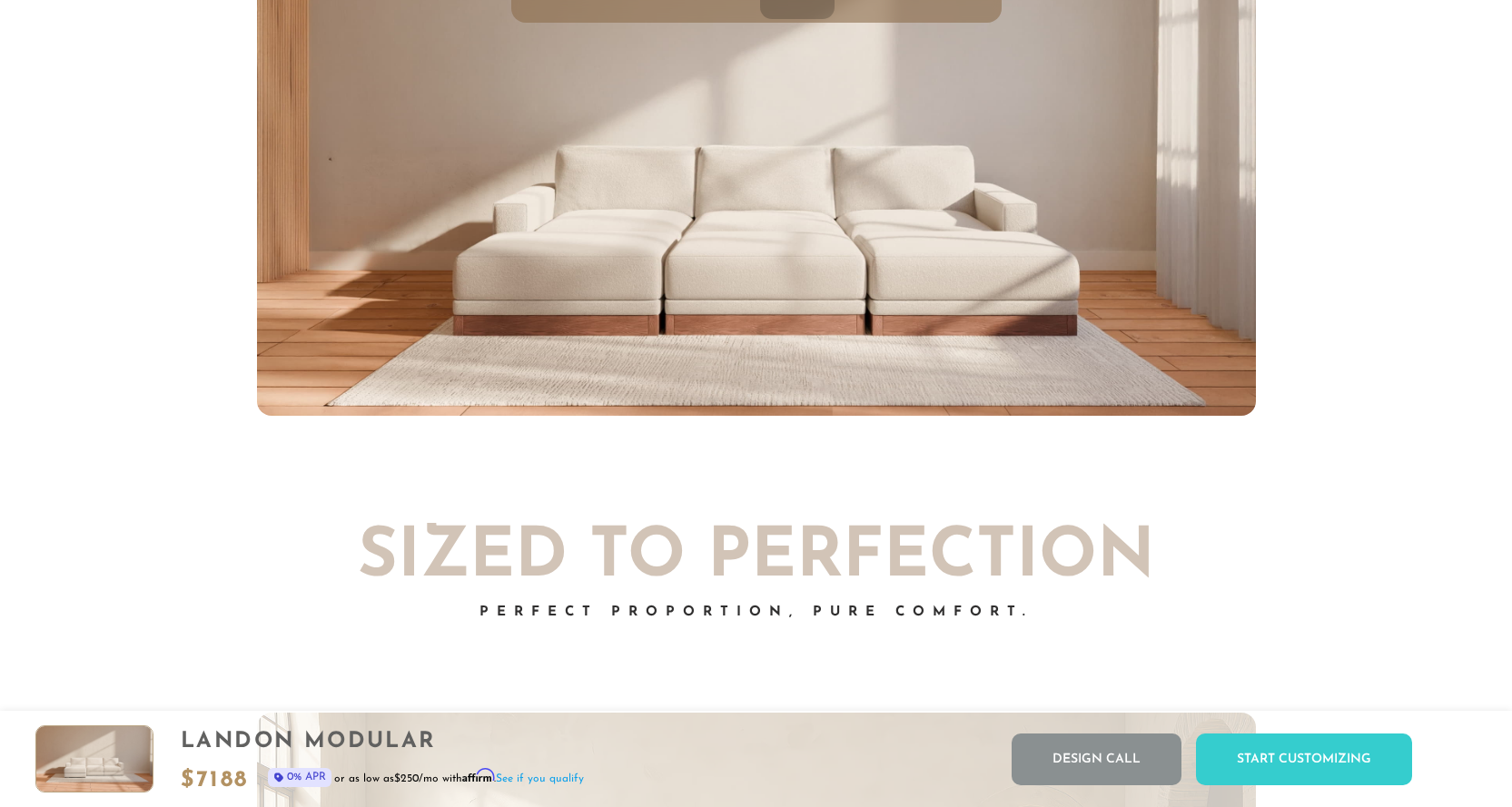
scroll to position [7472, 0]
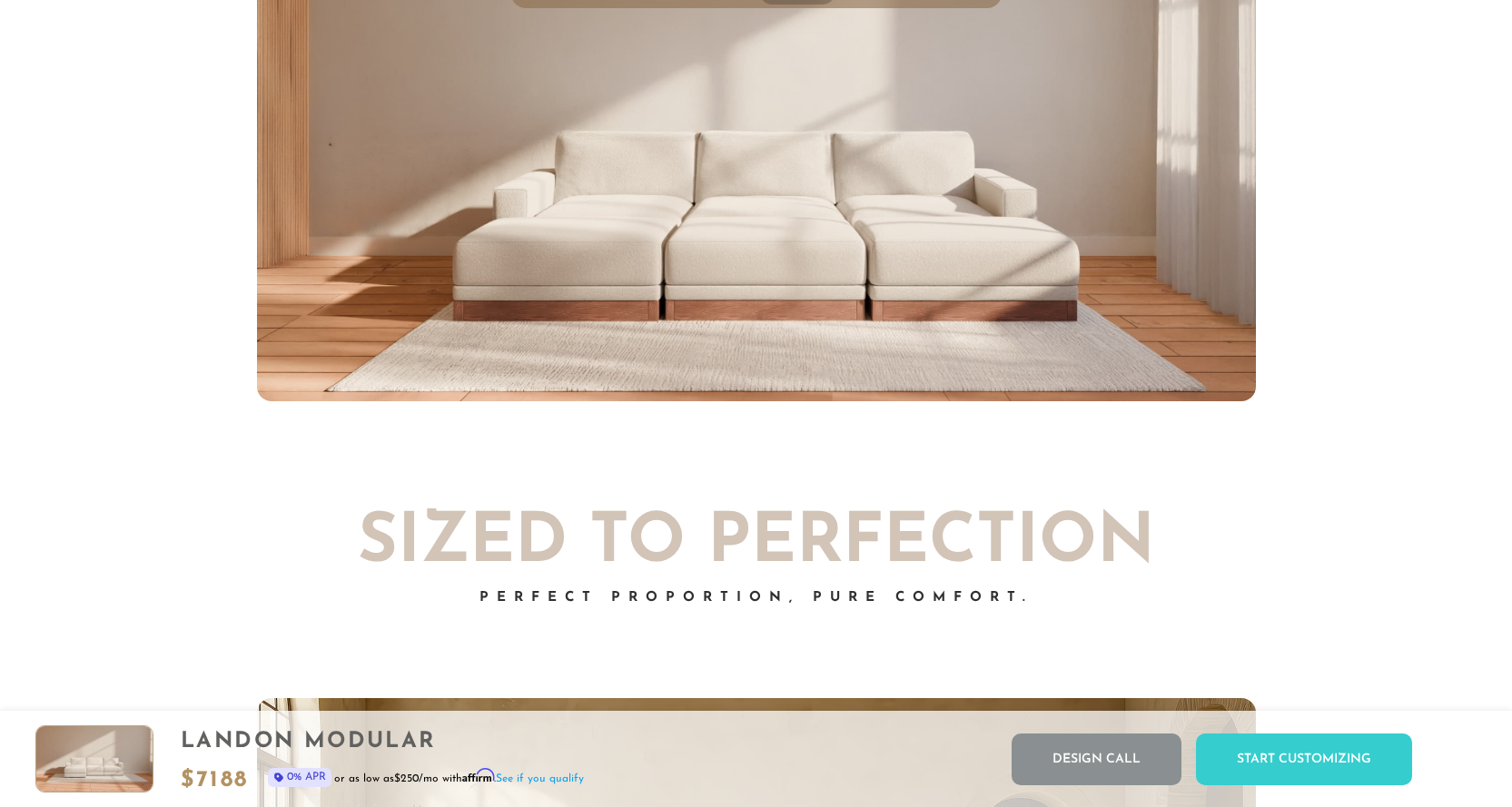
click at [776, 241] on img at bounding box center [756, 120] width 998 height 562
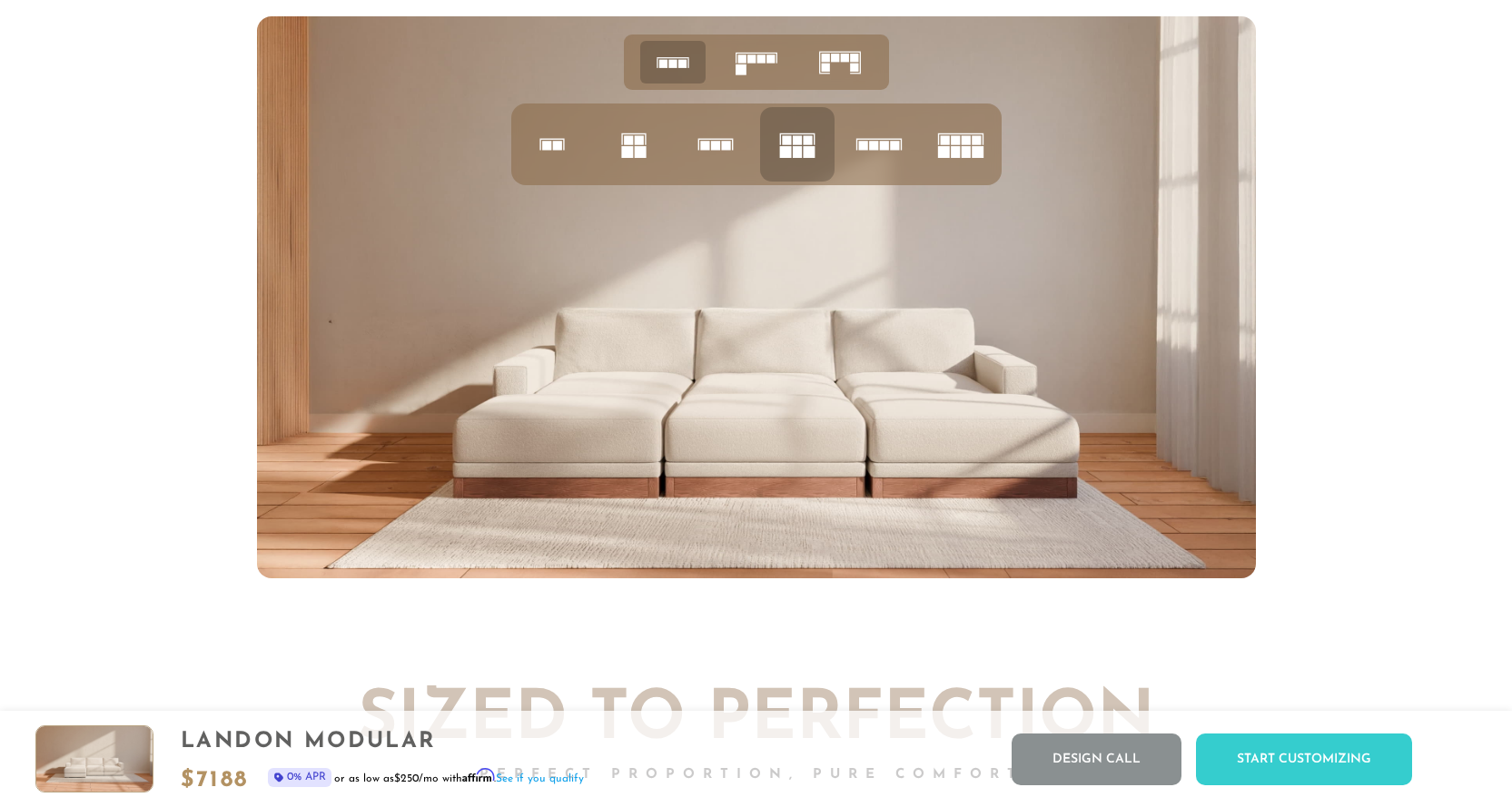
scroll to position [7290, 0]
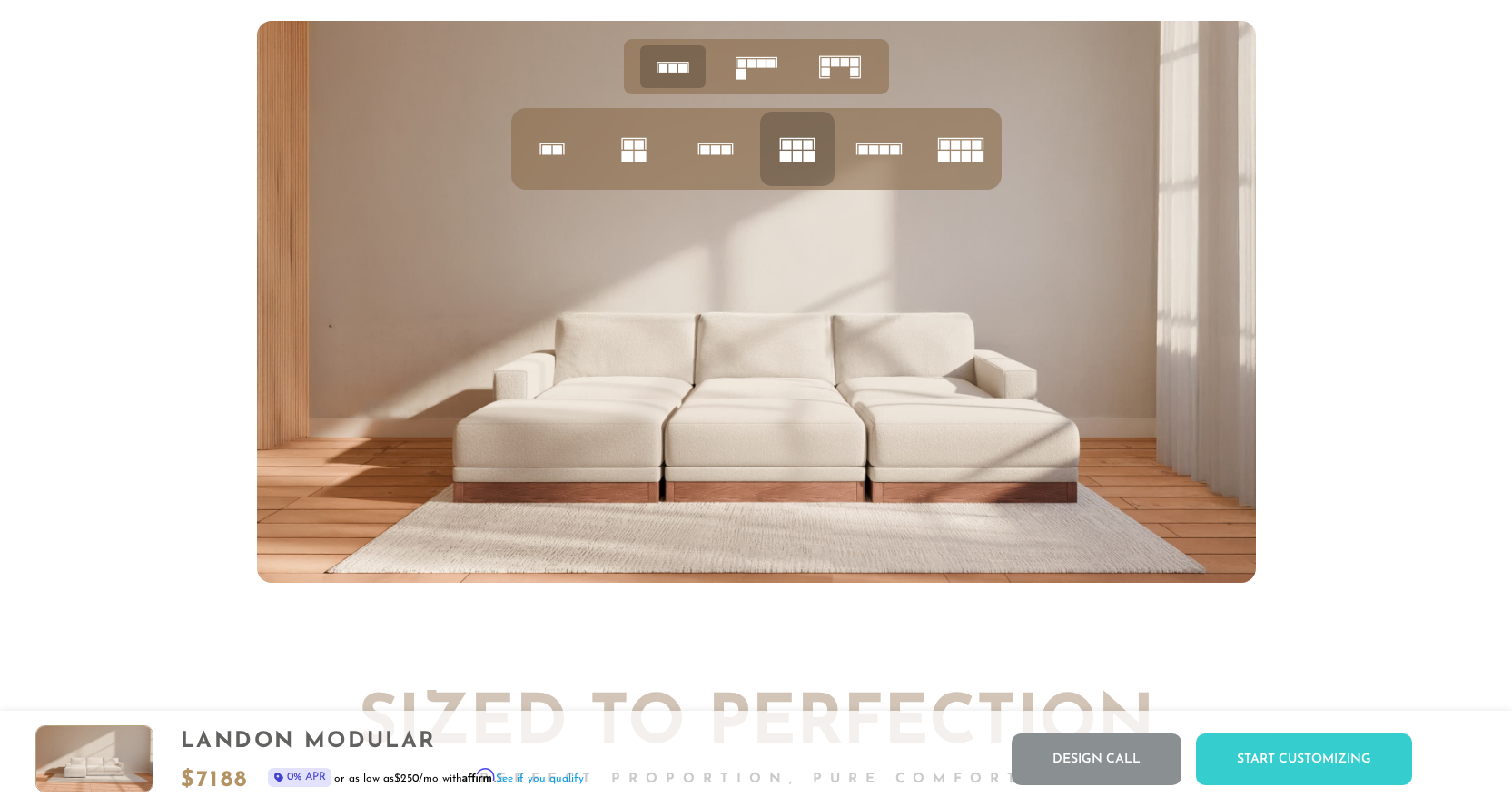
click at [960, 163] on icon at bounding box center [960, 149] width 61 height 61
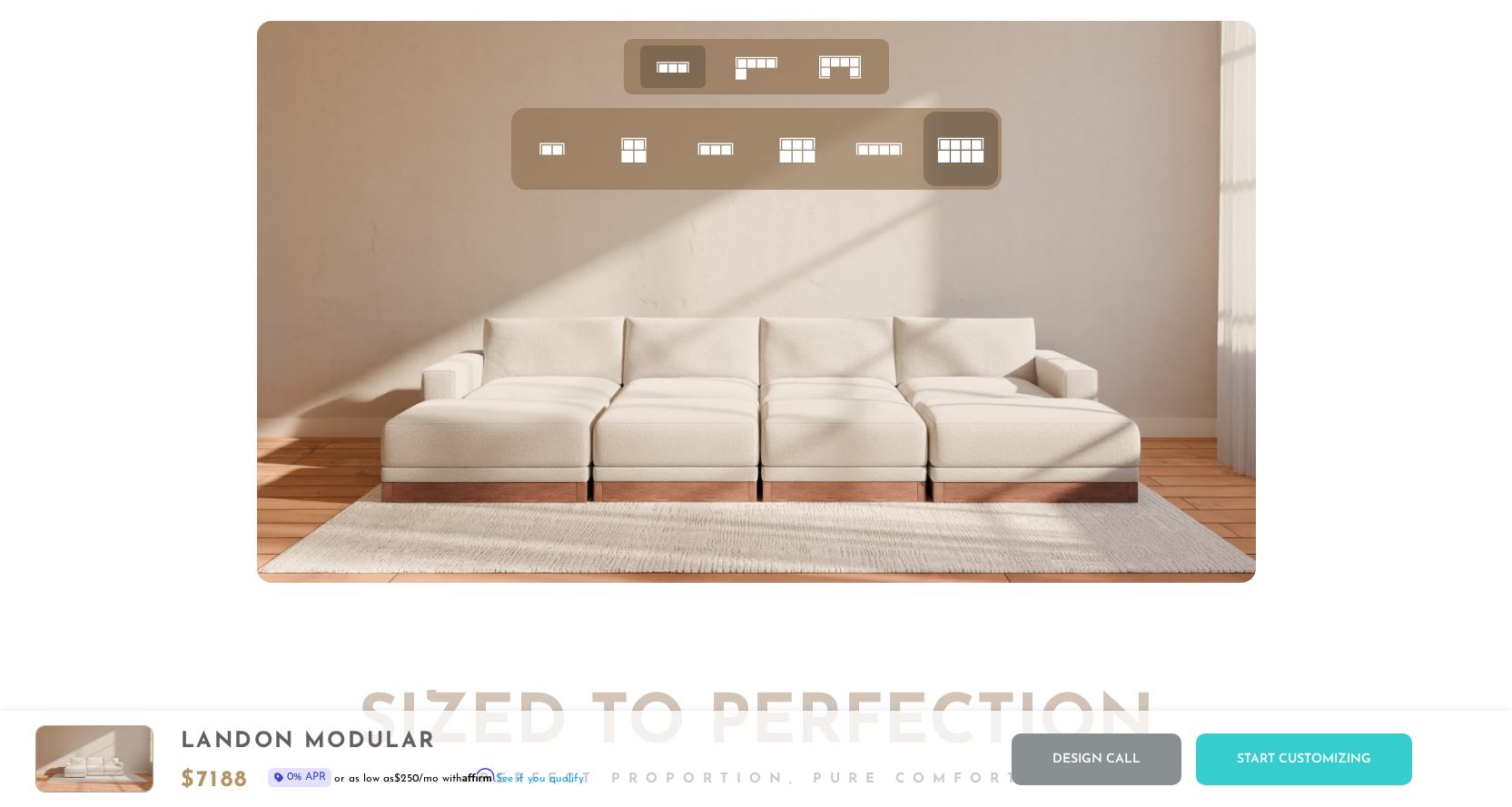
click at [790, 163] on rect at bounding box center [785, 156] width 12 height 12
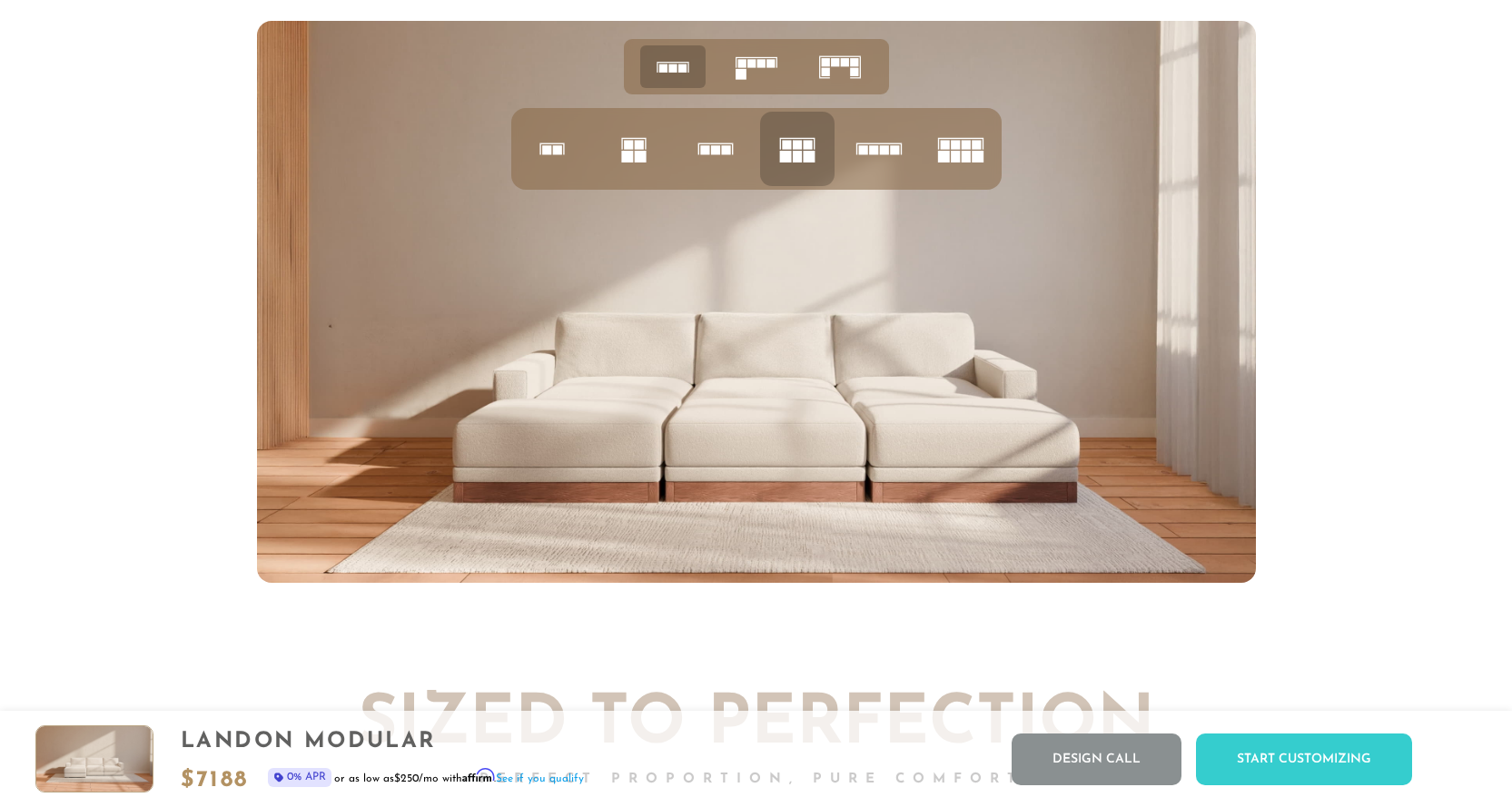
click at [635, 163] on rect at bounding box center [639, 156] width 12 height 12
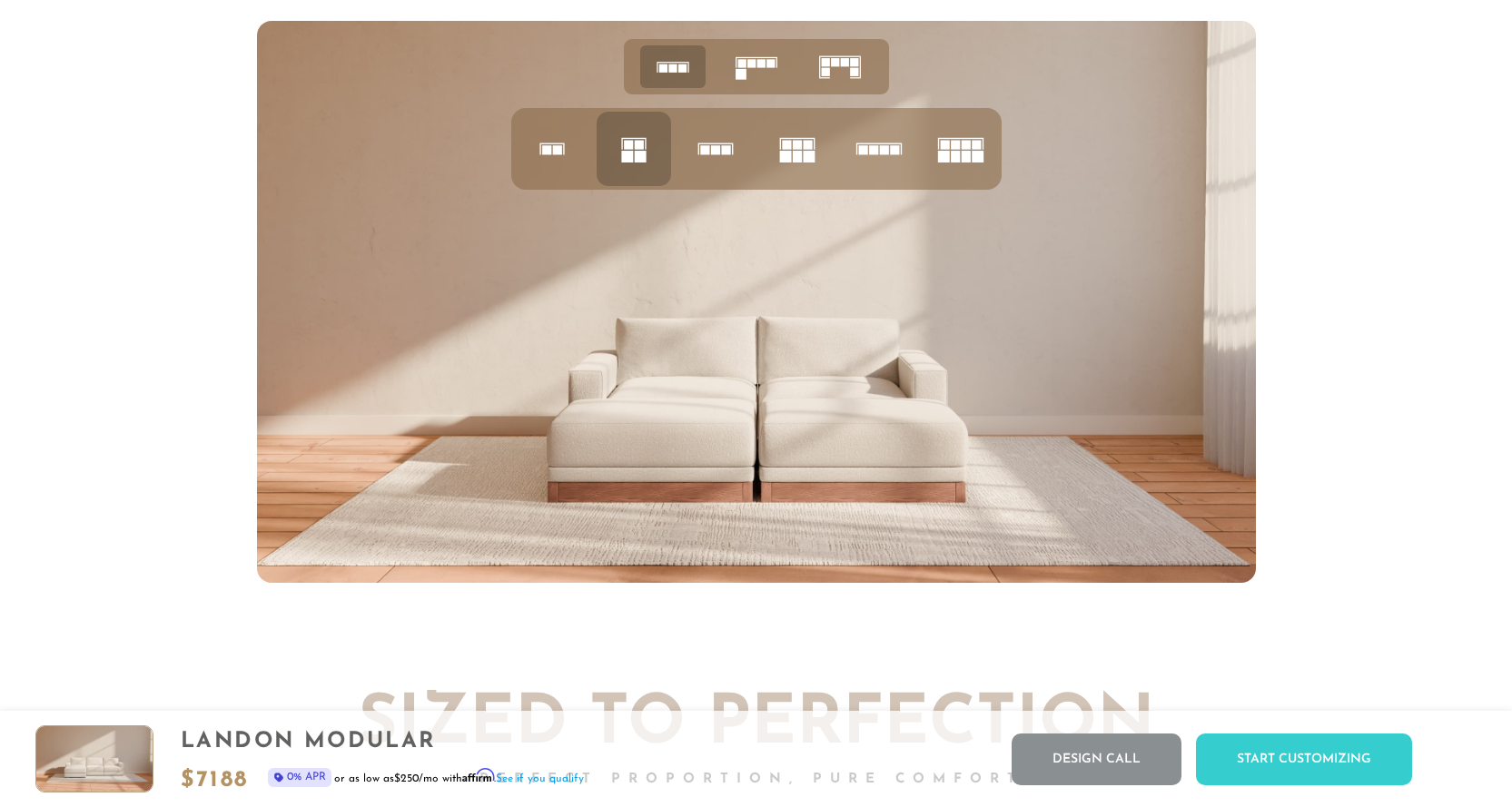
click at [830, 71] on icon at bounding box center [840, 67] width 57 height 57
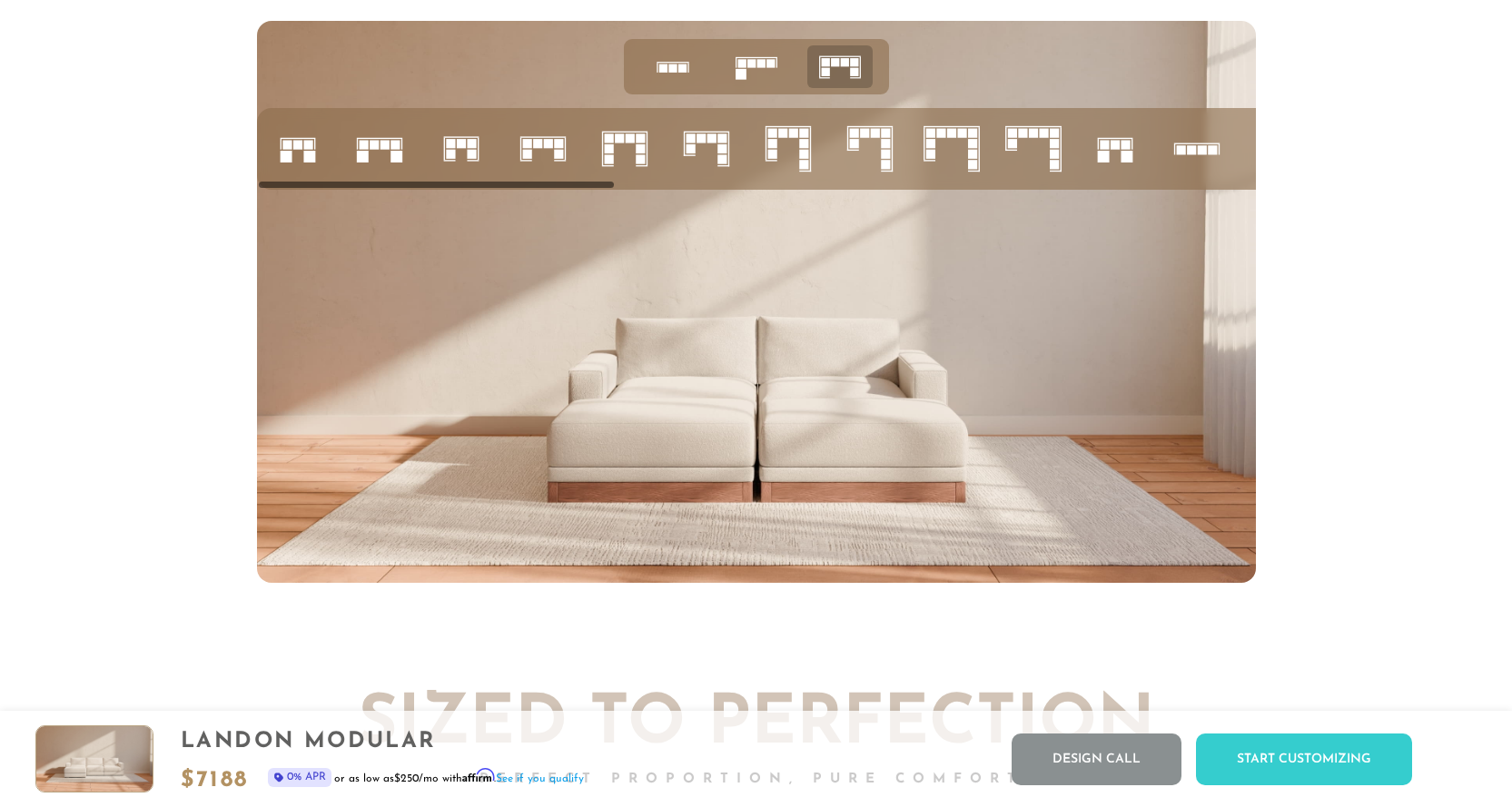
click at [1111, 150] on rect at bounding box center [1114, 146] width 9 height 9
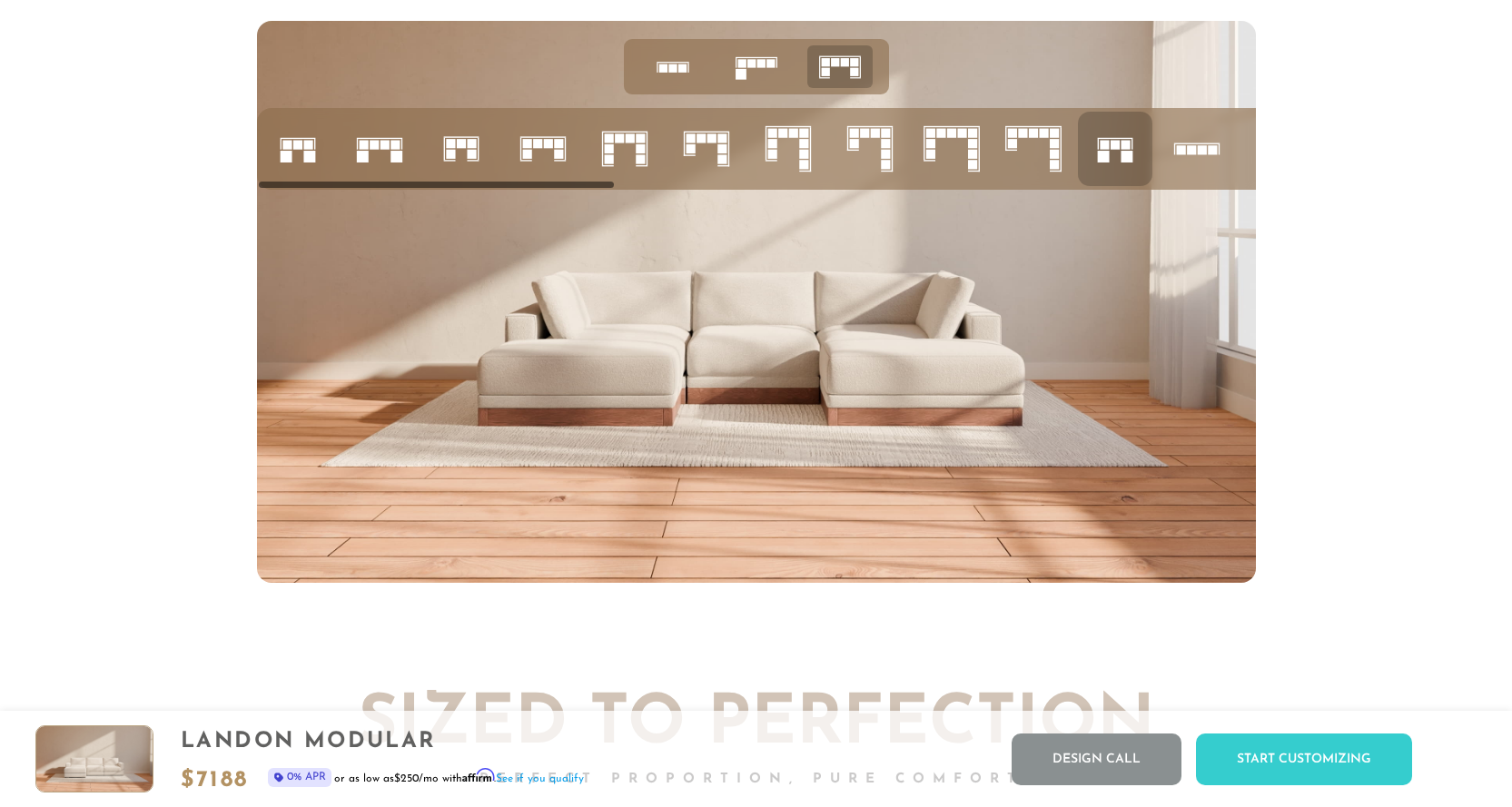
click at [645, 151] on icon at bounding box center [624, 149] width 61 height 61
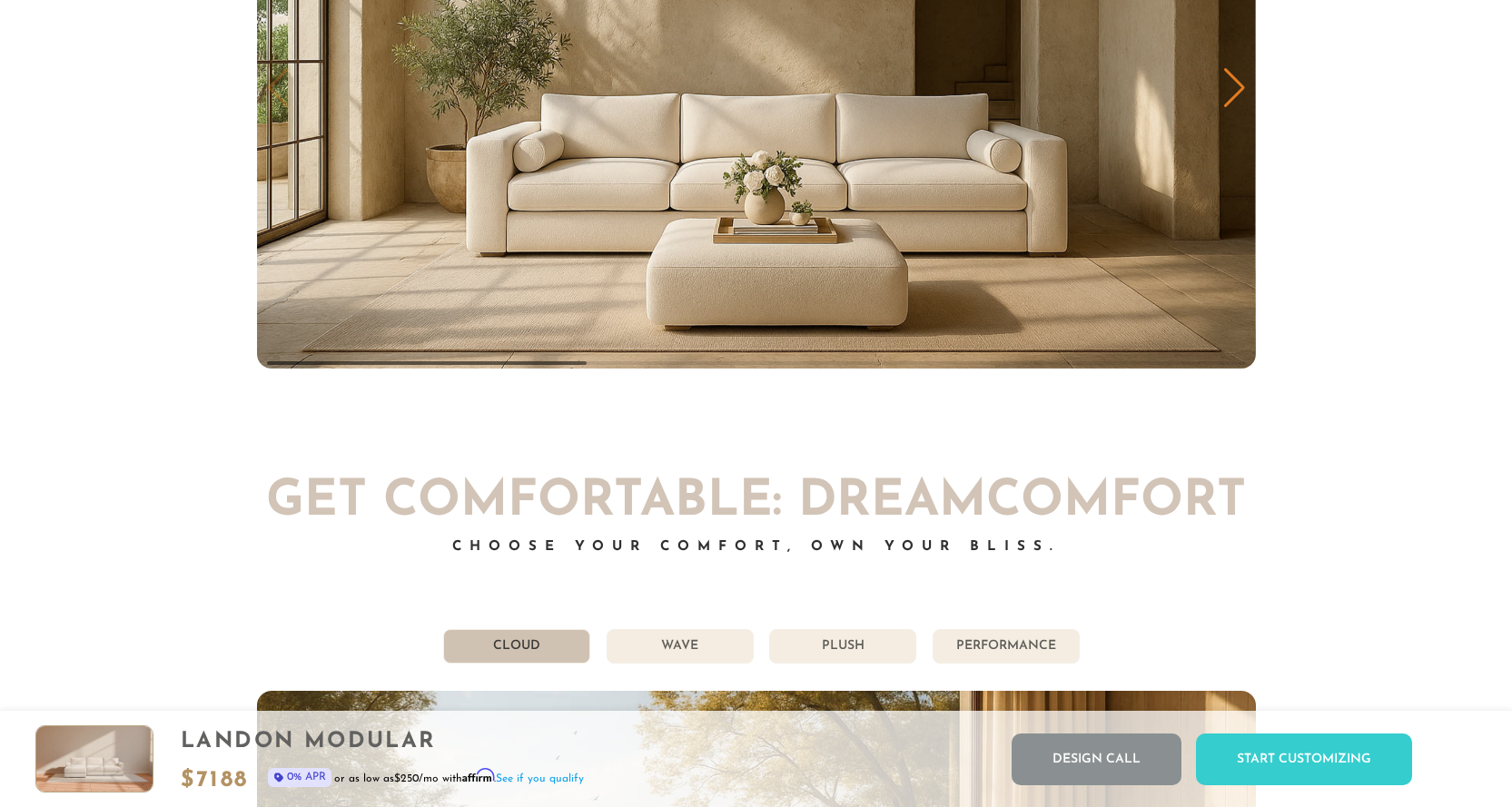
scroll to position [9338, 0]
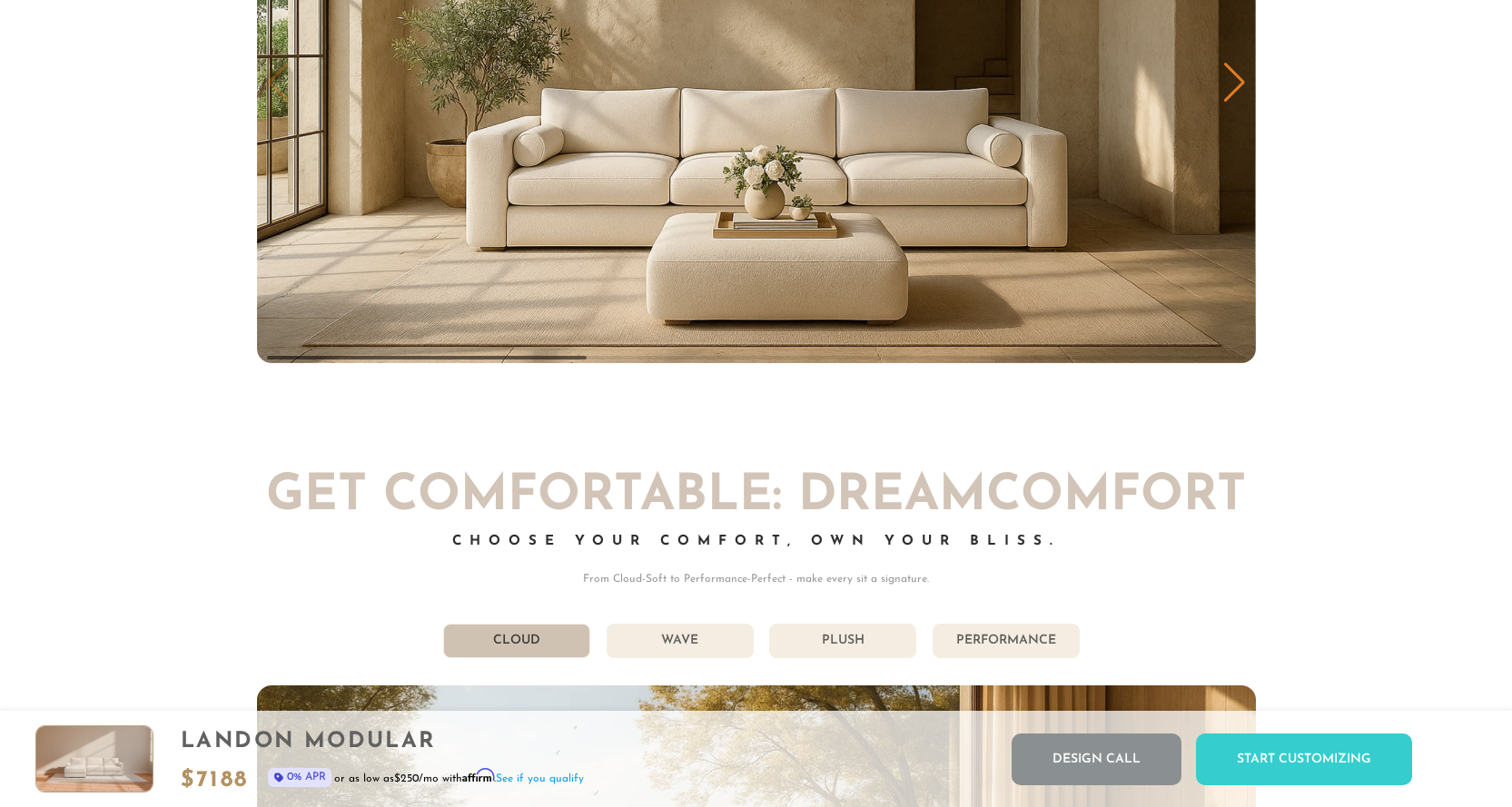
click at [1234, 93] on div "Next slide" at bounding box center [1234, 82] width 24 height 40
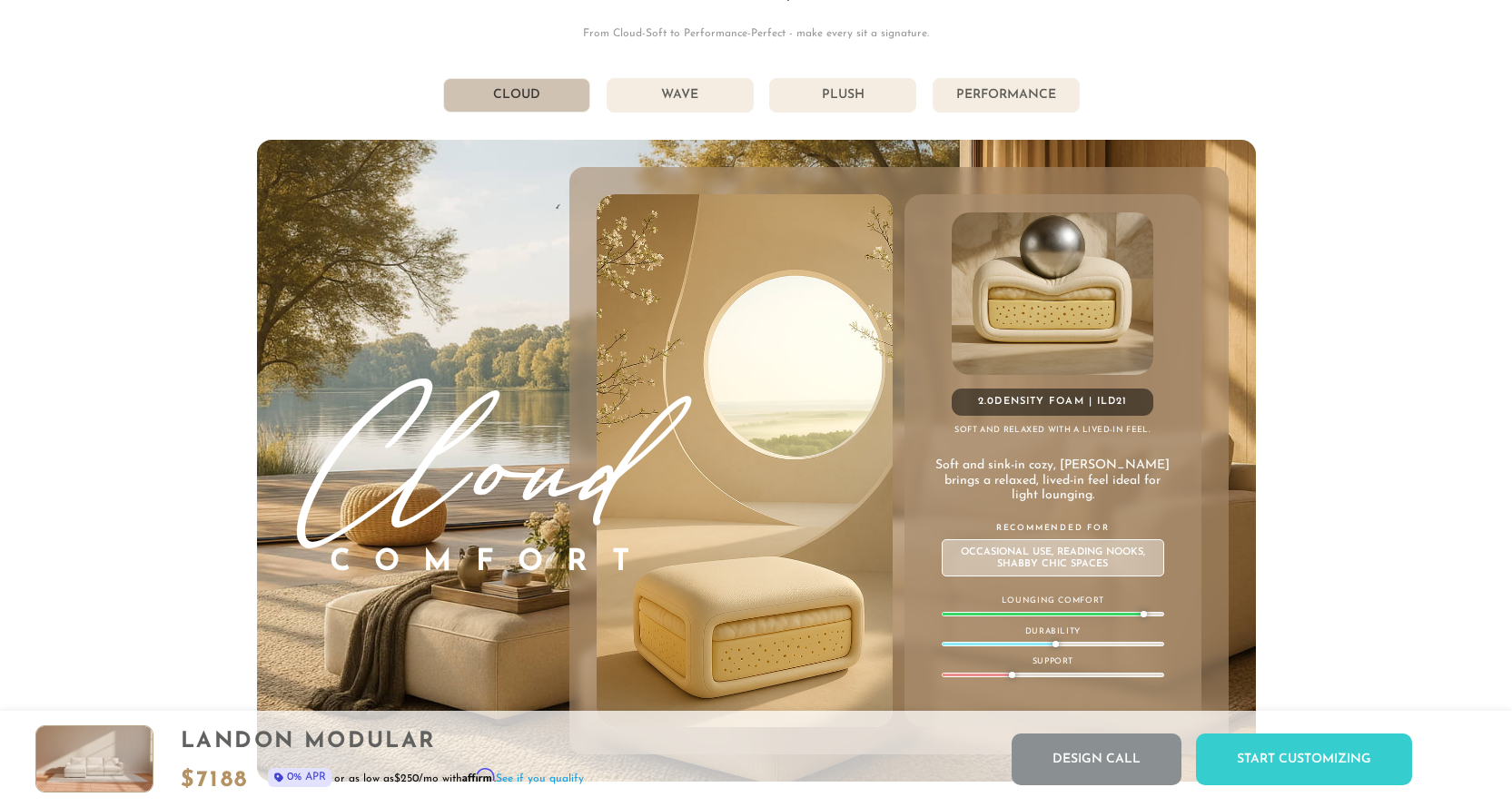
scroll to position [9889, 0]
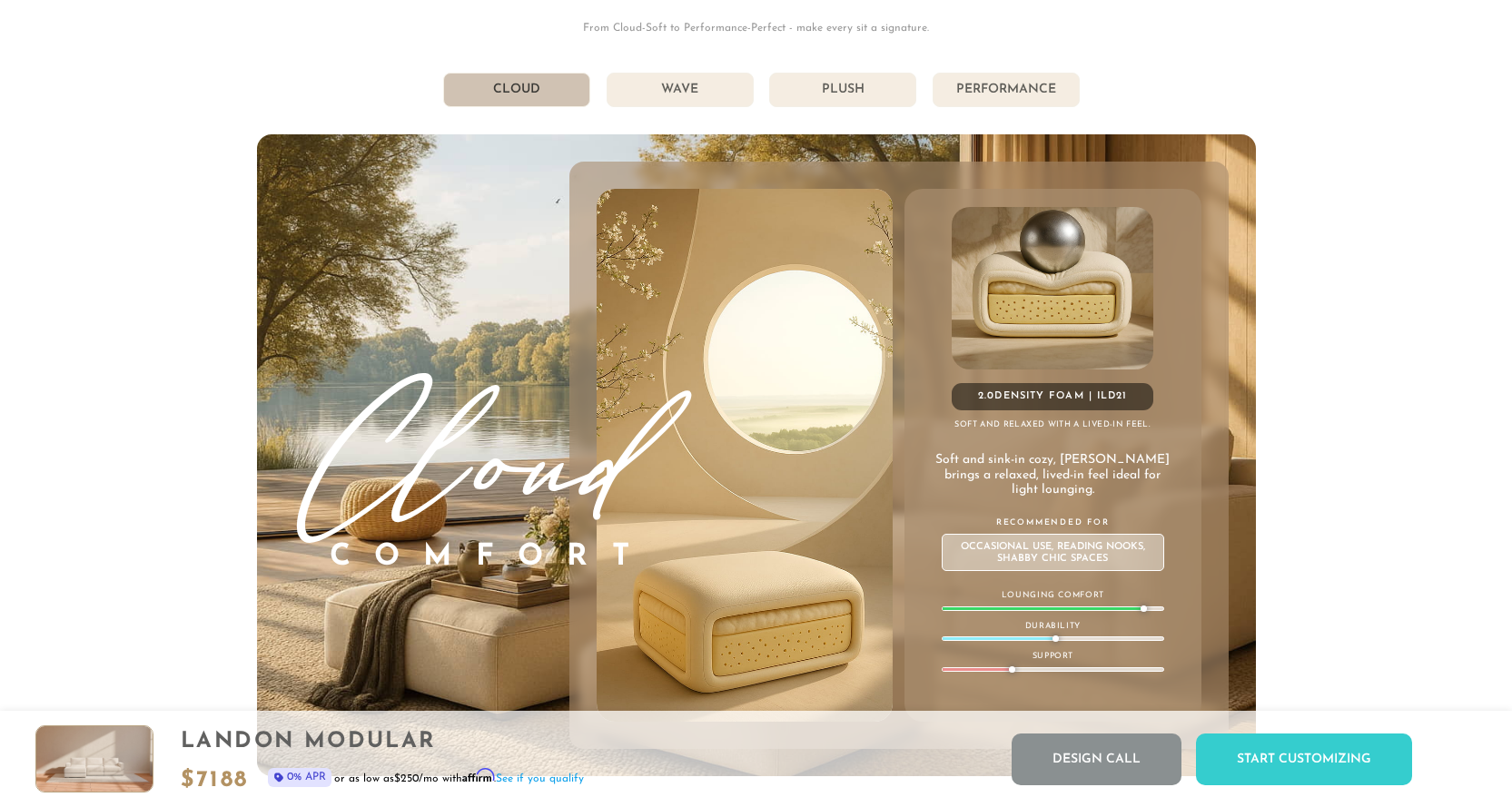
click at [700, 106] on li "Wave" at bounding box center [680, 89] width 147 height 34
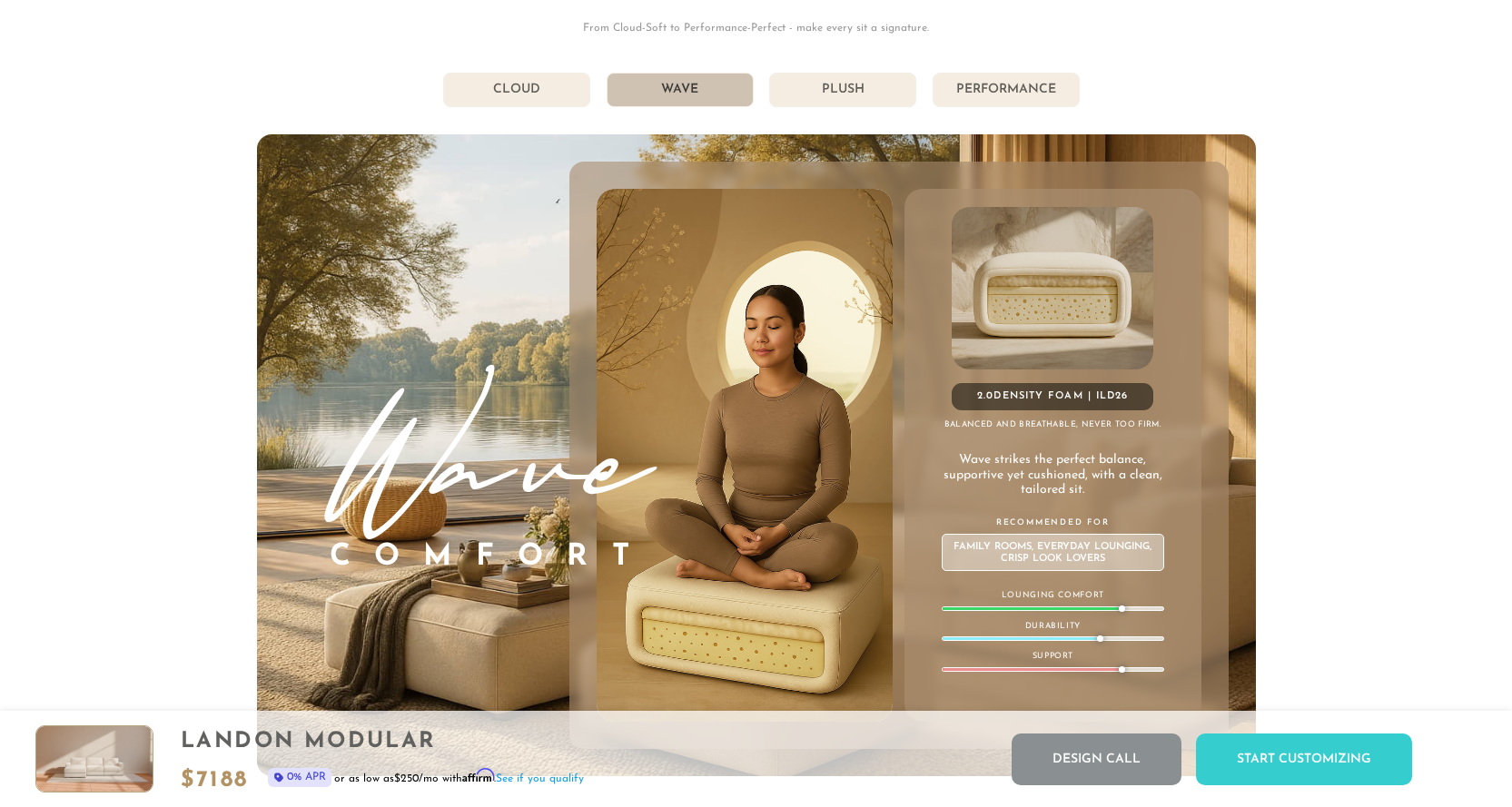
click at [860, 92] on li "Plush" at bounding box center [842, 89] width 147 height 34
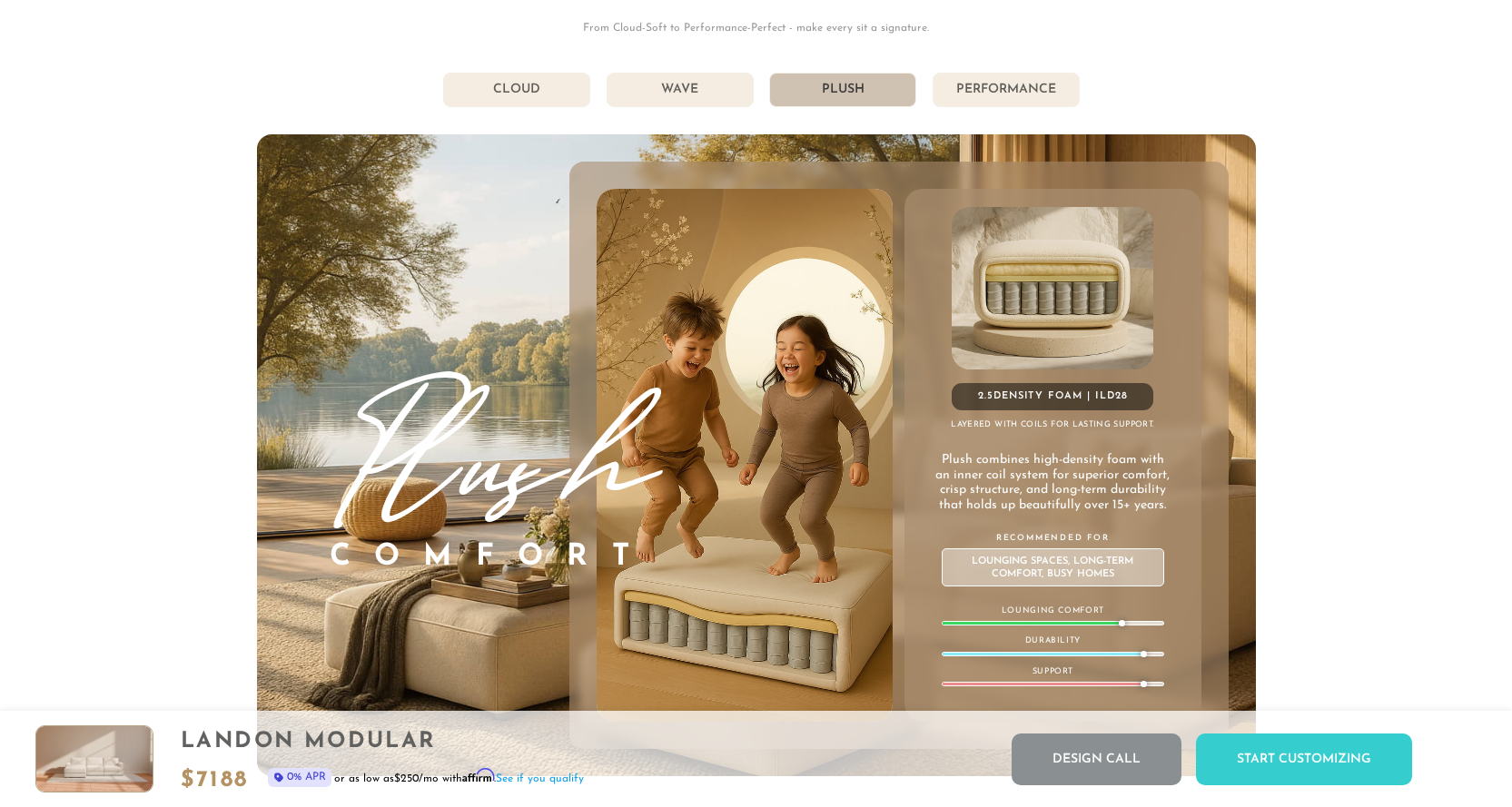
click at [976, 89] on li "Performance" at bounding box center [1006, 89] width 147 height 34
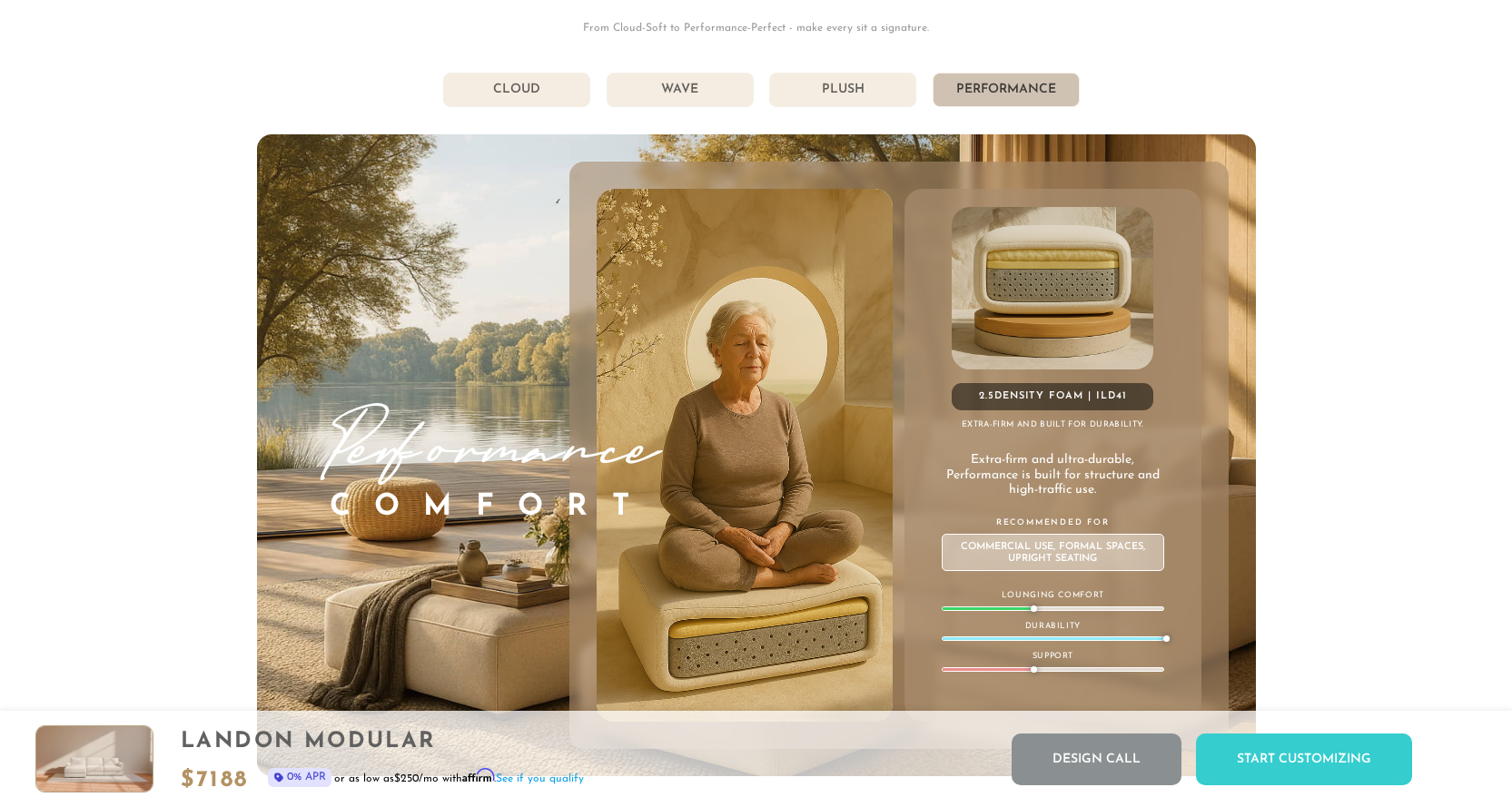
click at [464, 106] on li "Cloud" at bounding box center [516, 89] width 147 height 34
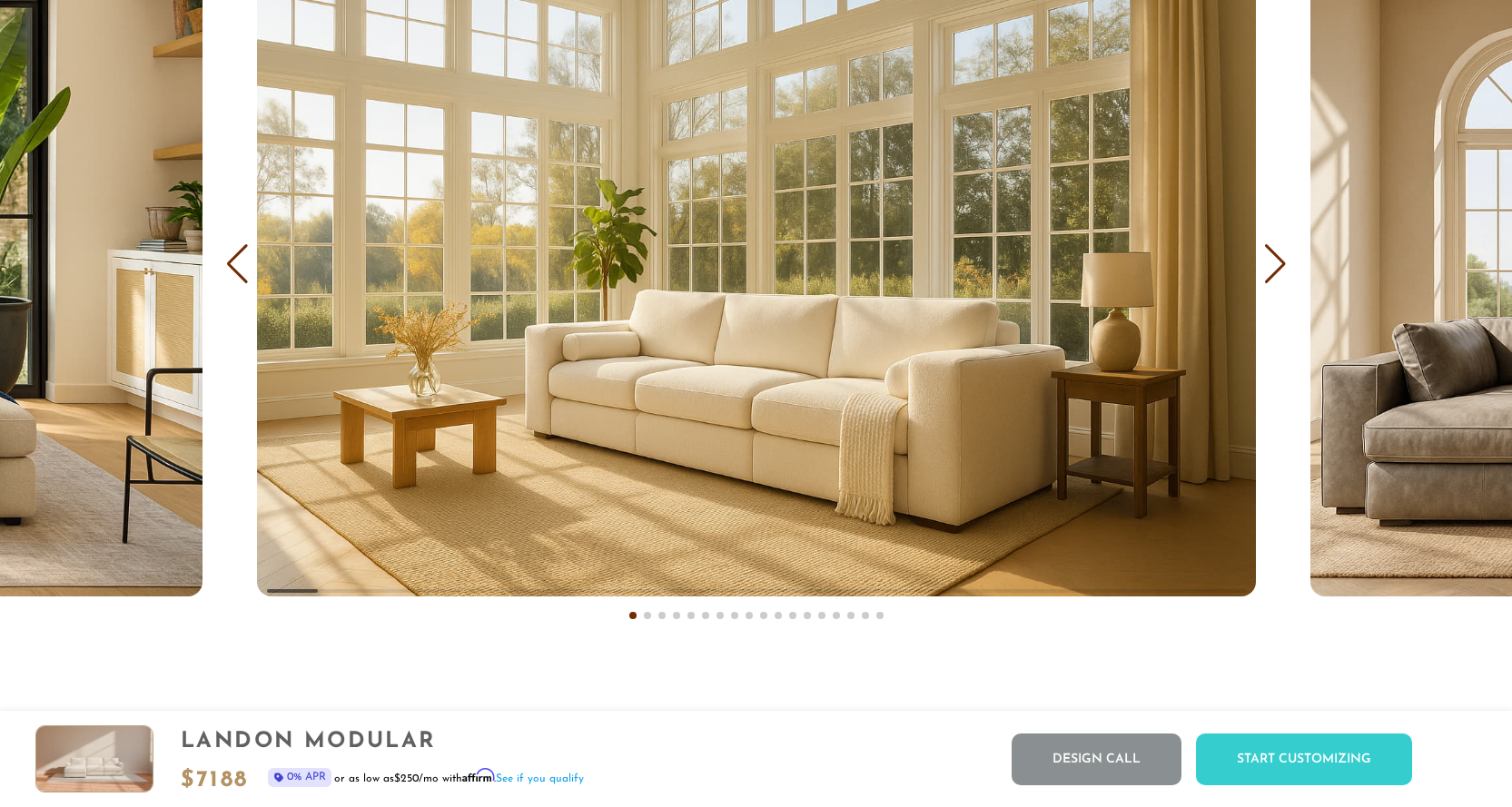
scroll to position [11006, 0]
